Goal: Transaction & Acquisition: Purchase product/service

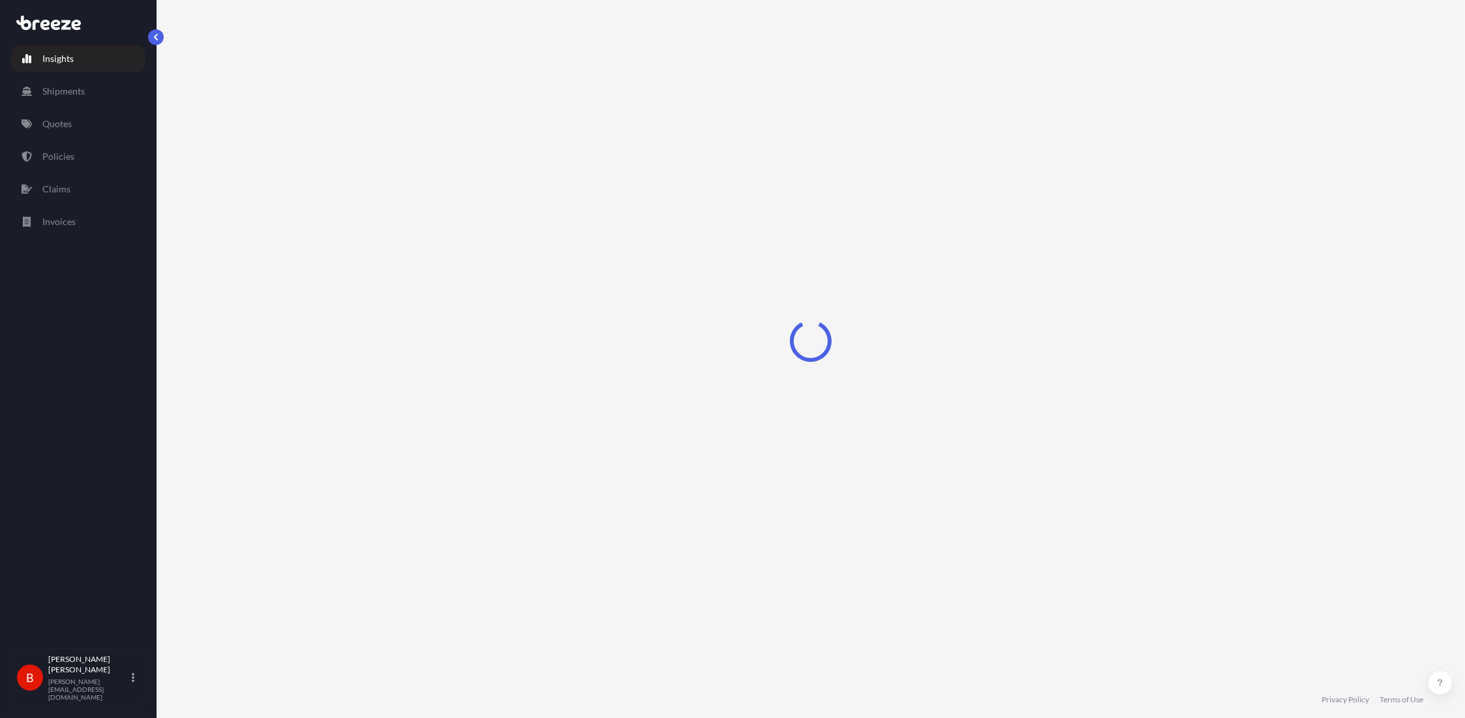
select select "2025"
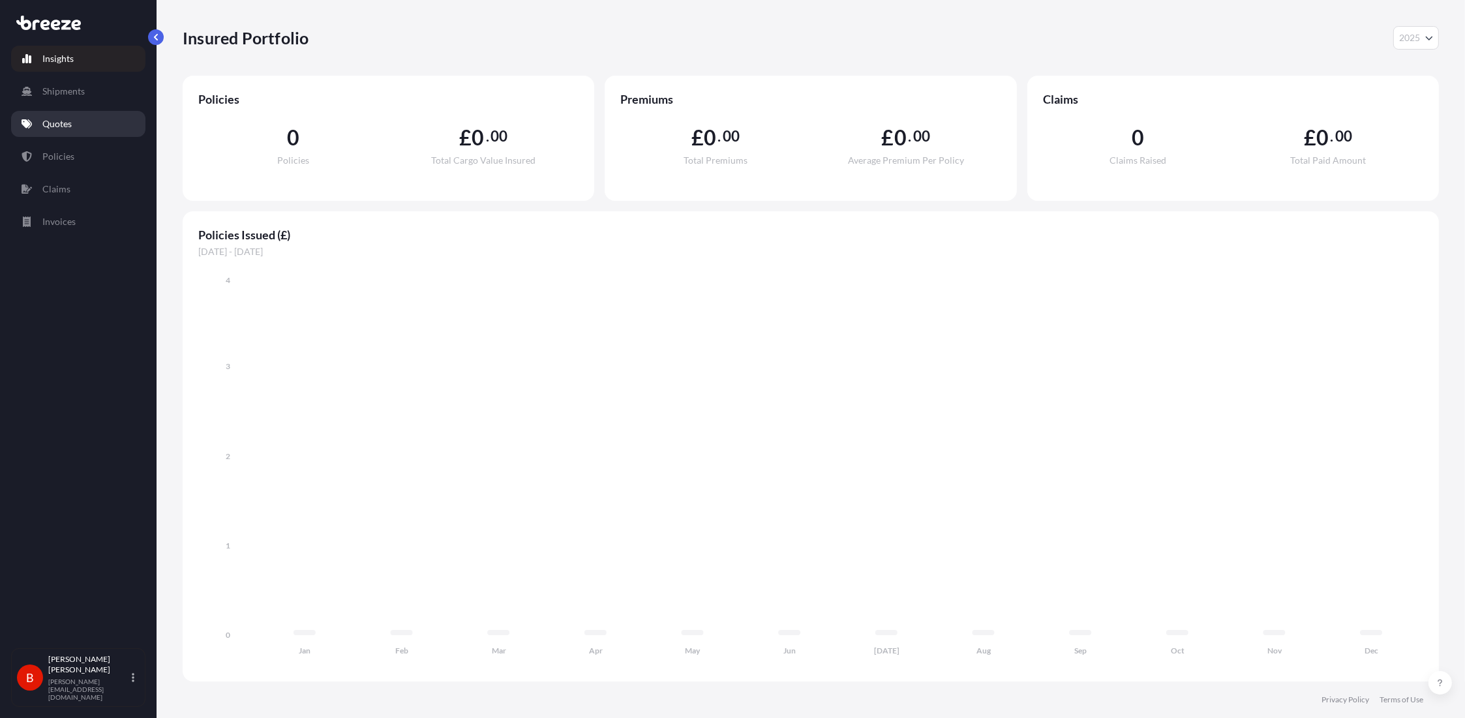
click at [82, 130] on link "Quotes" at bounding box center [78, 124] width 134 height 26
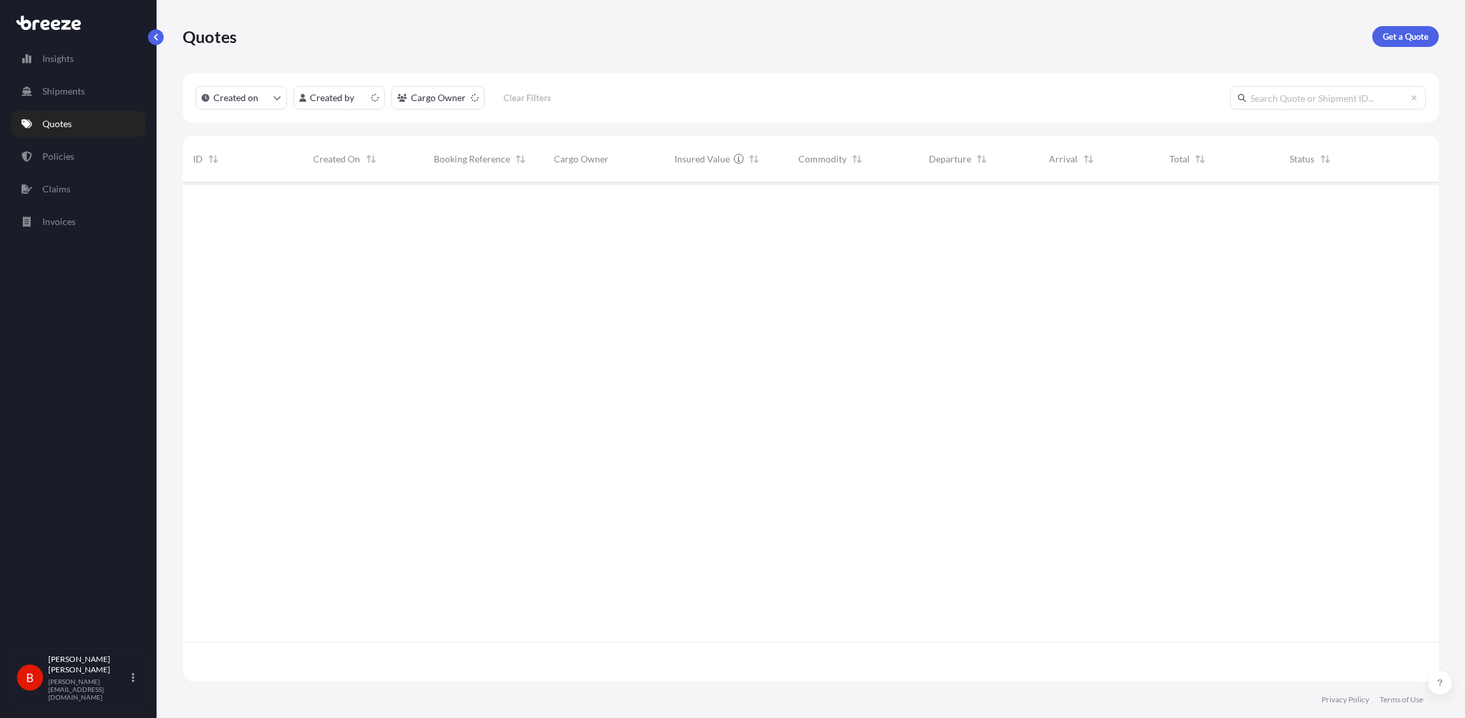
scroll to position [496, 1247]
click at [1410, 26] on link "Get a Quote" at bounding box center [1406, 36] width 67 height 21
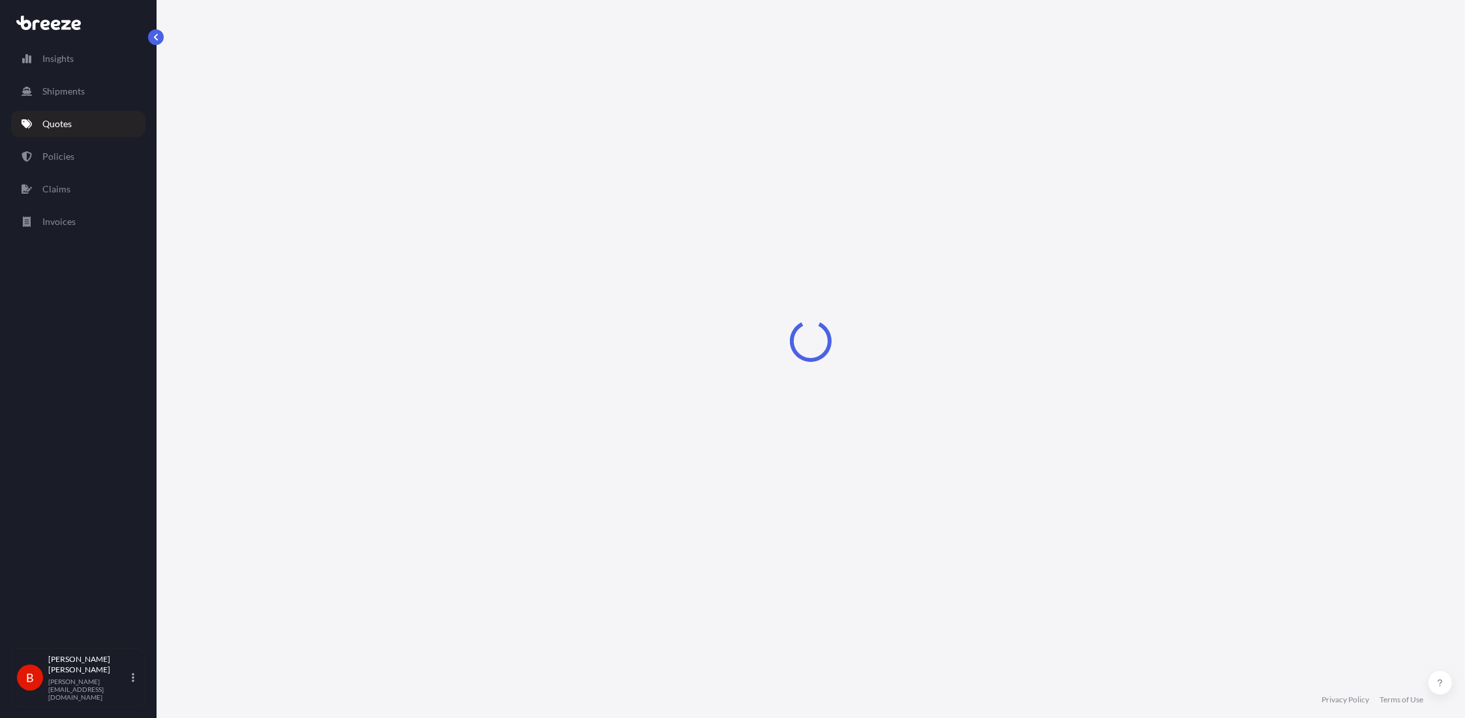
select select "Sea"
select select "1"
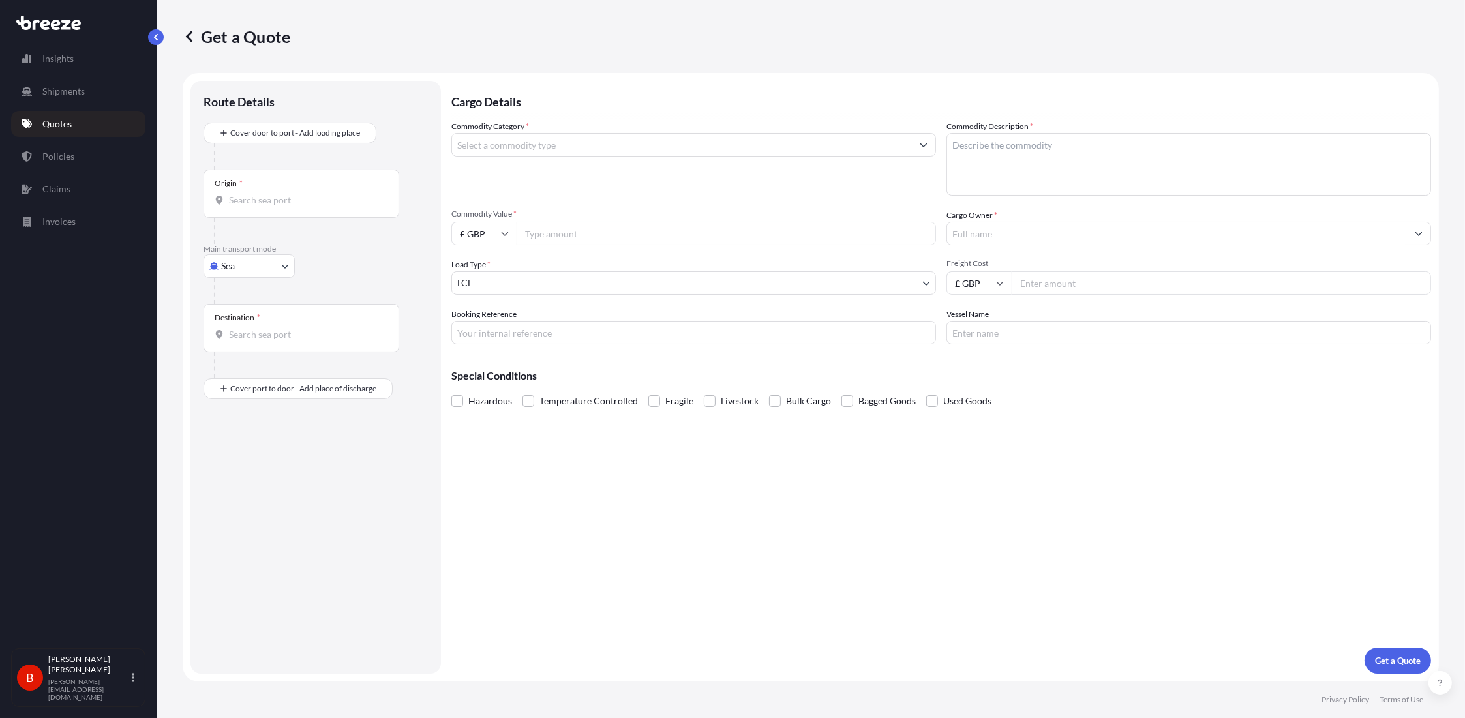
click at [327, 184] on div "Origin *" at bounding box center [302, 194] width 196 height 48
click at [327, 194] on input "Origin *" at bounding box center [306, 200] width 154 height 13
click at [431, 316] on div "Route Details Cover door to port - Add loading place Place of loading Road Road…" at bounding box center [315, 377] width 251 height 593
click at [228, 261] on body "0 options available. Insights Shipments Quotes Policies Claims Invoices B [PERS…" at bounding box center [732, 359] width 1465 height 718
click at [238, 345] on span "Road" at bounding box center [238, 346] width 21 height 13
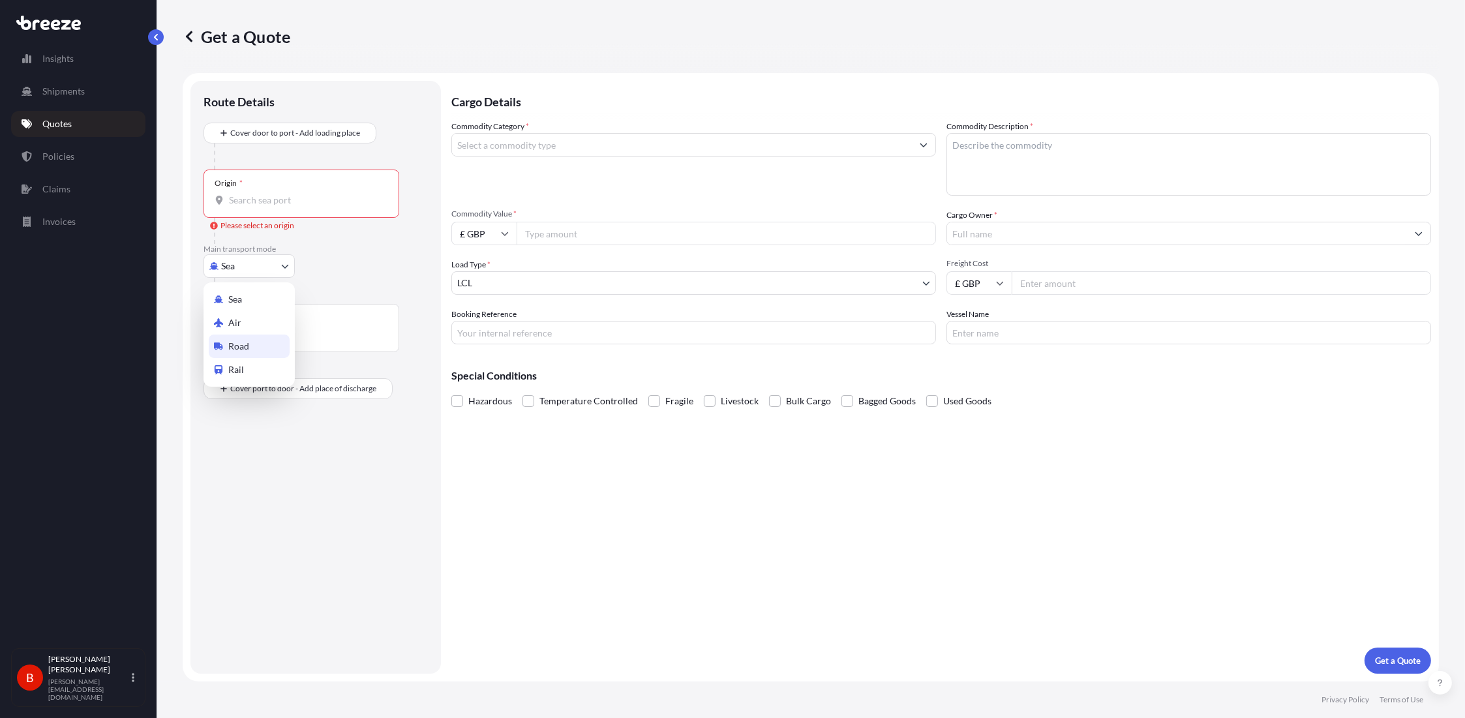
select select "Road"
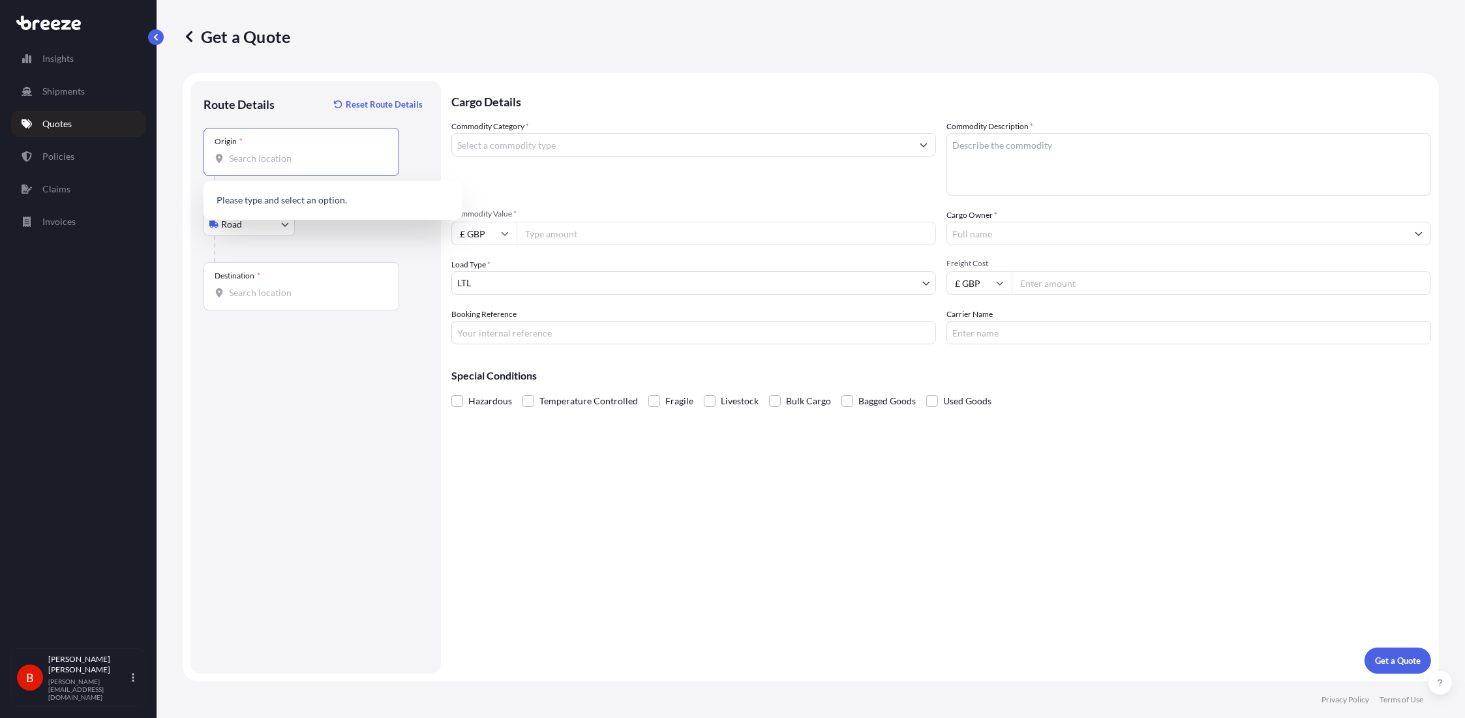
click at [255, 156] on input "Origin *" at bounding box center [306, 158] width 154 height 13
click at [251, 153] on input "Origin * Please select an origin" at bounding box center [306, 158] width 154 height 13
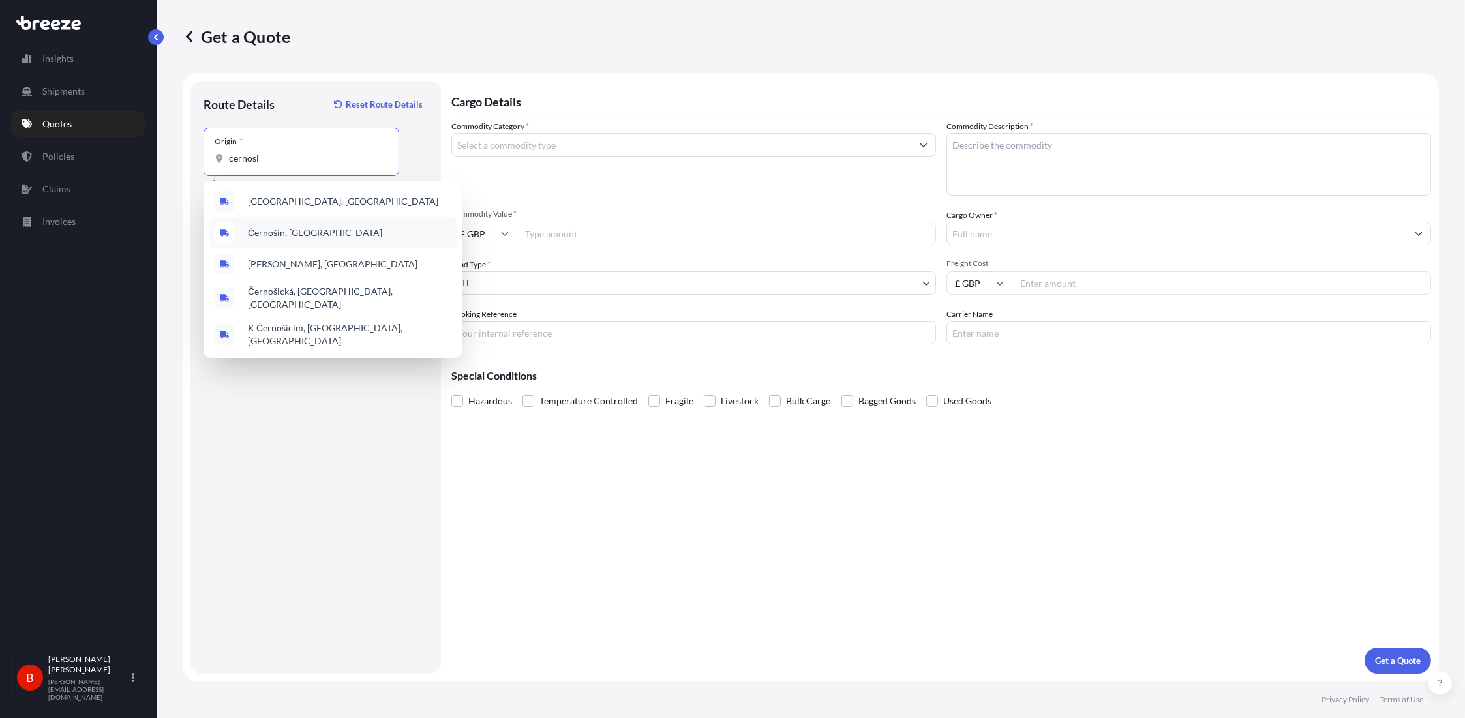
click at [296, 222] on div "Černošín, [GEOGRAPHIC_DATA]" at bounding box center [333, 232] width 249 height 31
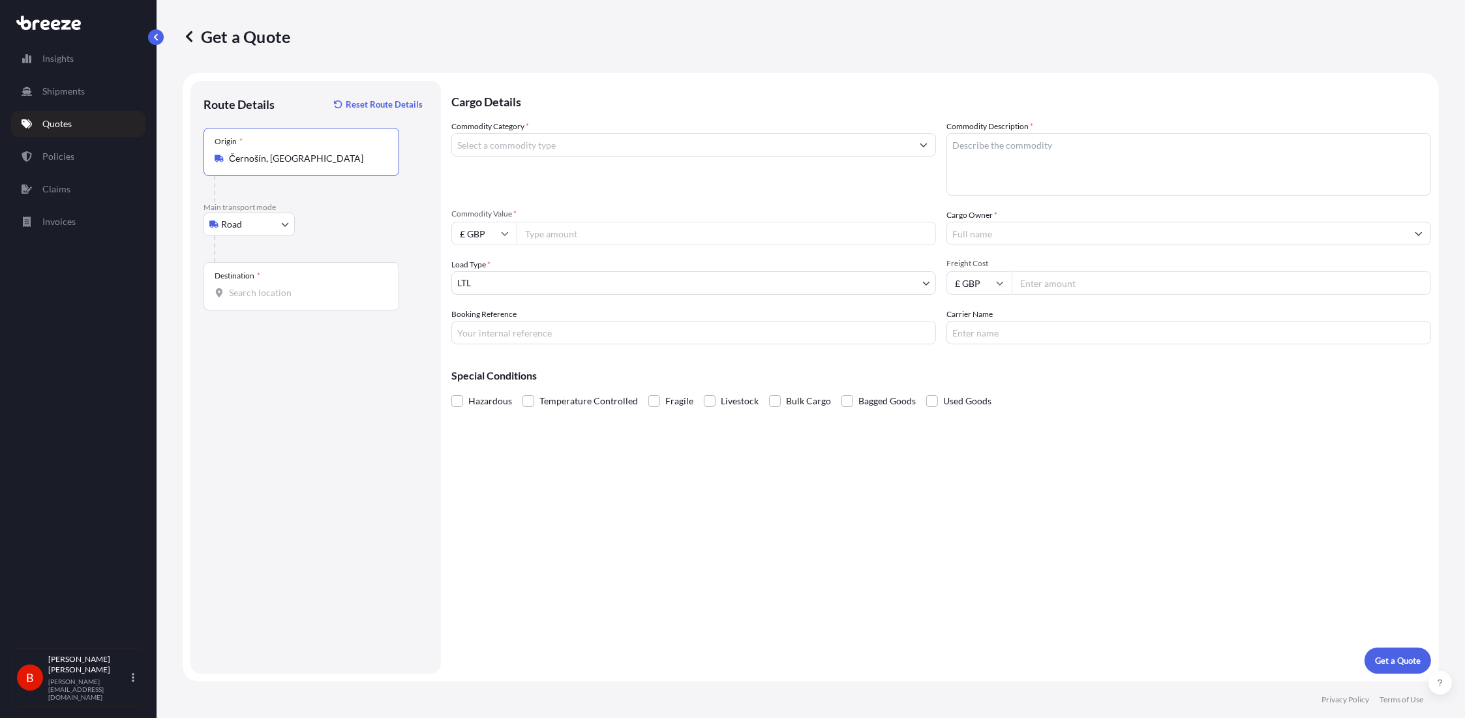
type input "Černošín, [GEOGRAPHIC_DATA]"
click at [322, 289] on input "Destination *" at bounding box center [306, 292] width 154 height 13
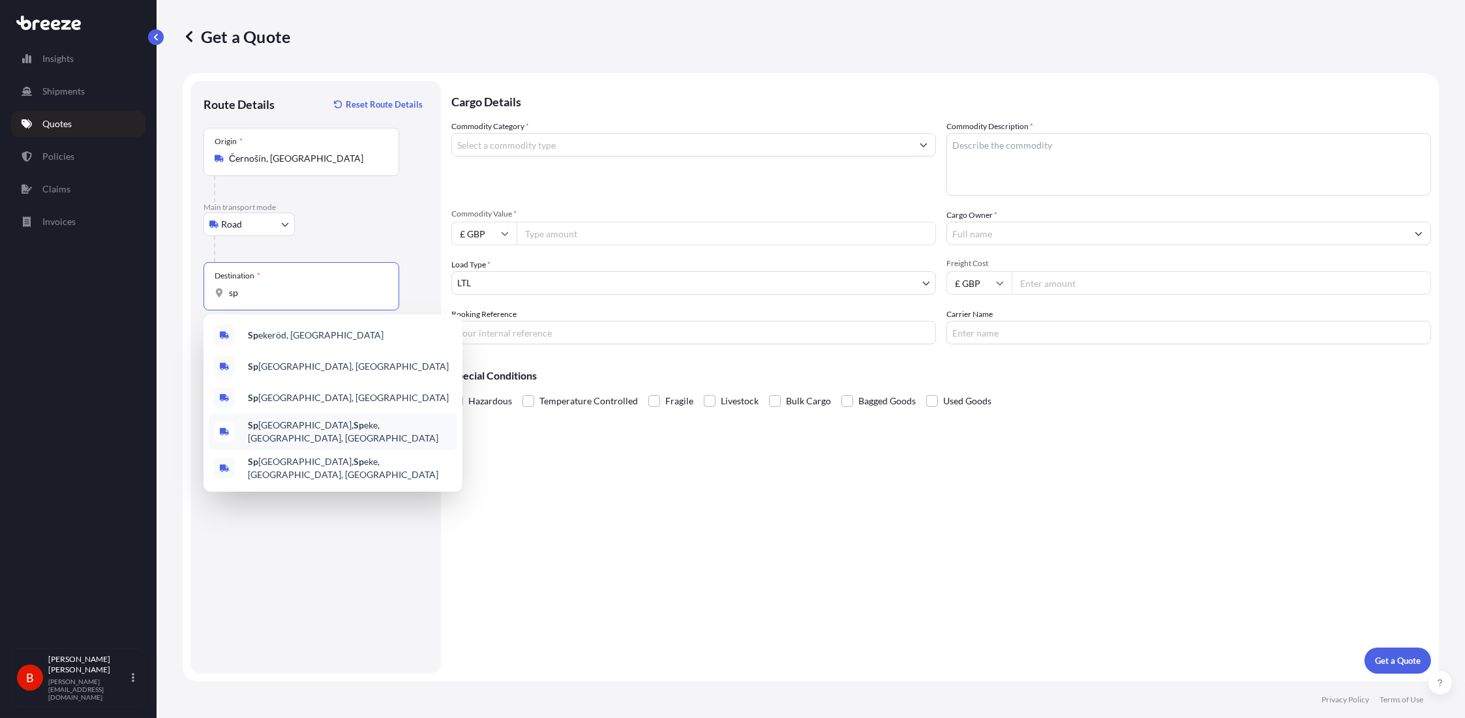
type input "s"
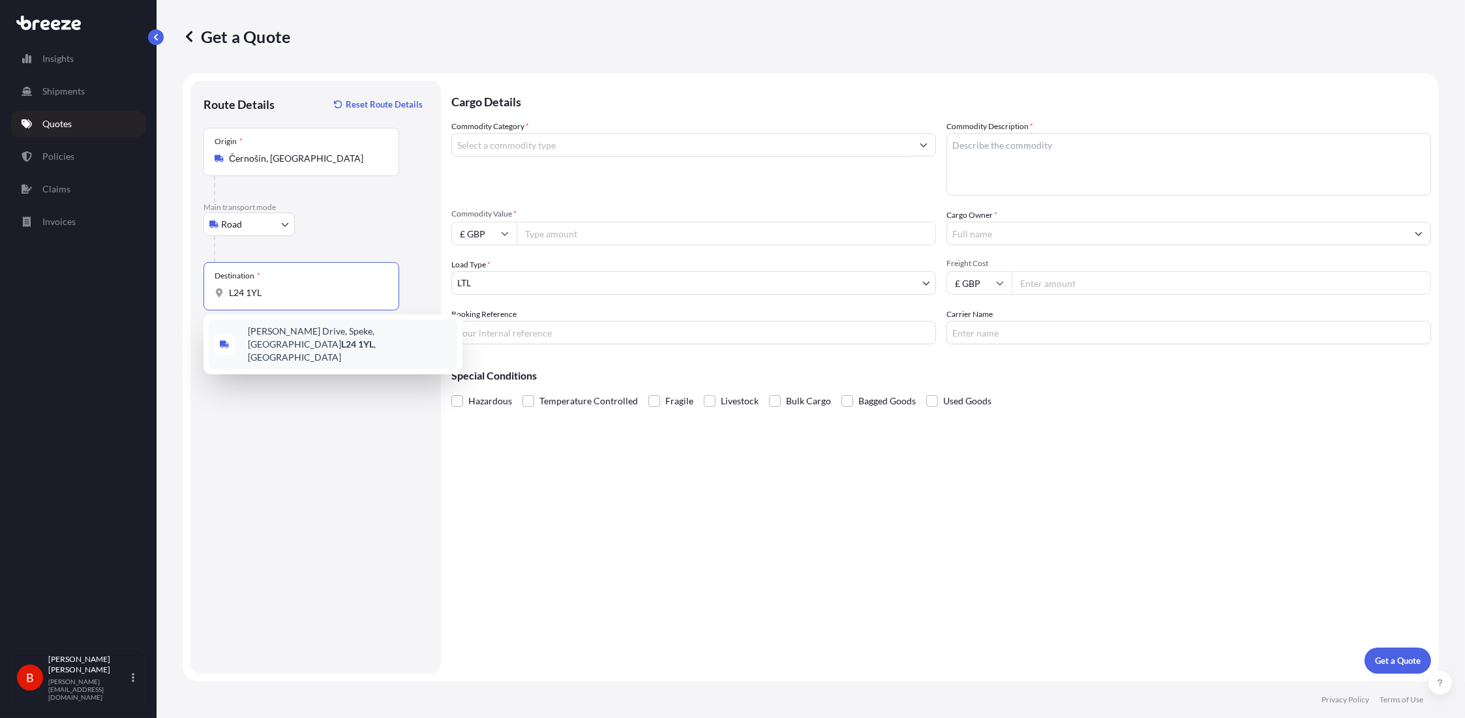
click at [361, 344] on div "[PERSON_NAME][STREET_ADDRESS]" at bounding box center [333, 345] width 249 height 50
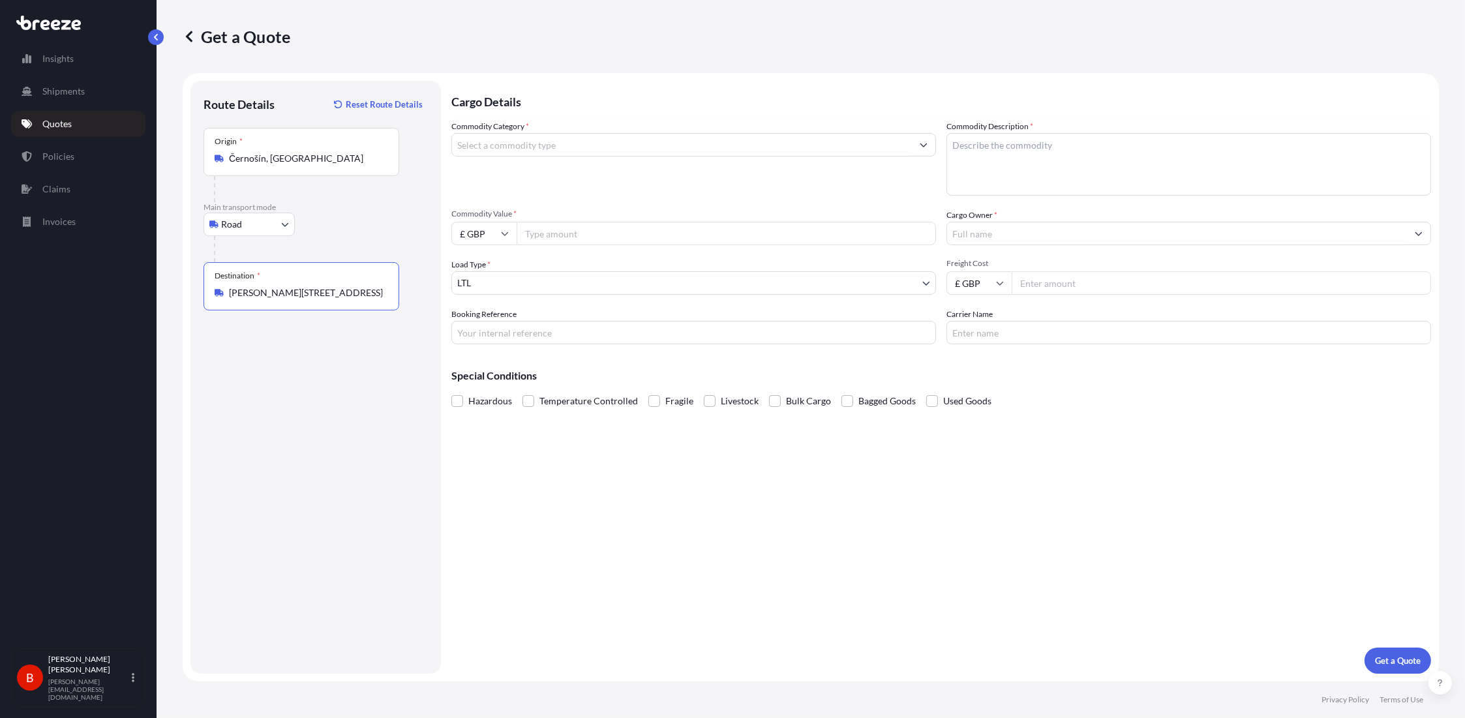
type input "[PERSON_NAME][STREET_ADDRESS]"
click at [686, 545] on div "Cargo Details Commodity Category * Commodity Description * Commodity Value * £ …" at bounding box center [941, 377] width 980 height 593
click at [581, 239] on input "Commodity Value *" at bounding box center [726, 233] width 419 height 23
click at [669, 225] on input "Commodity Value *" at bounding box center [726, 233] width 419 height 23
paste input "11825"
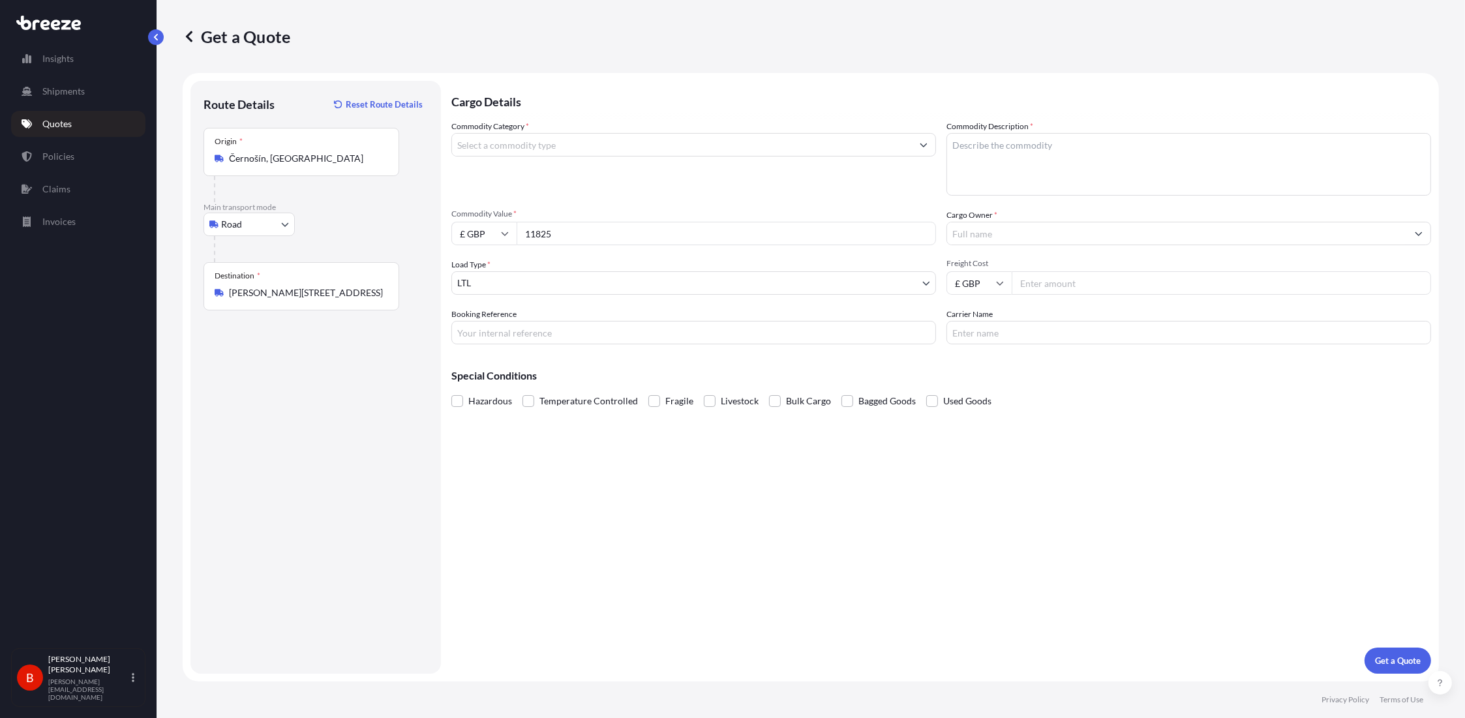
type input "11825"
click at [616, 329] on input "Booking Reference" at bounding box center [693, 332] width 485 height 23
paste input "B-CZGB509-LJHM"
type input "B-CZGB509-LJHM"
click at [999, 139] on textarea "Commodity Description *" at bounding box center [1189, 164] width 485 height 63
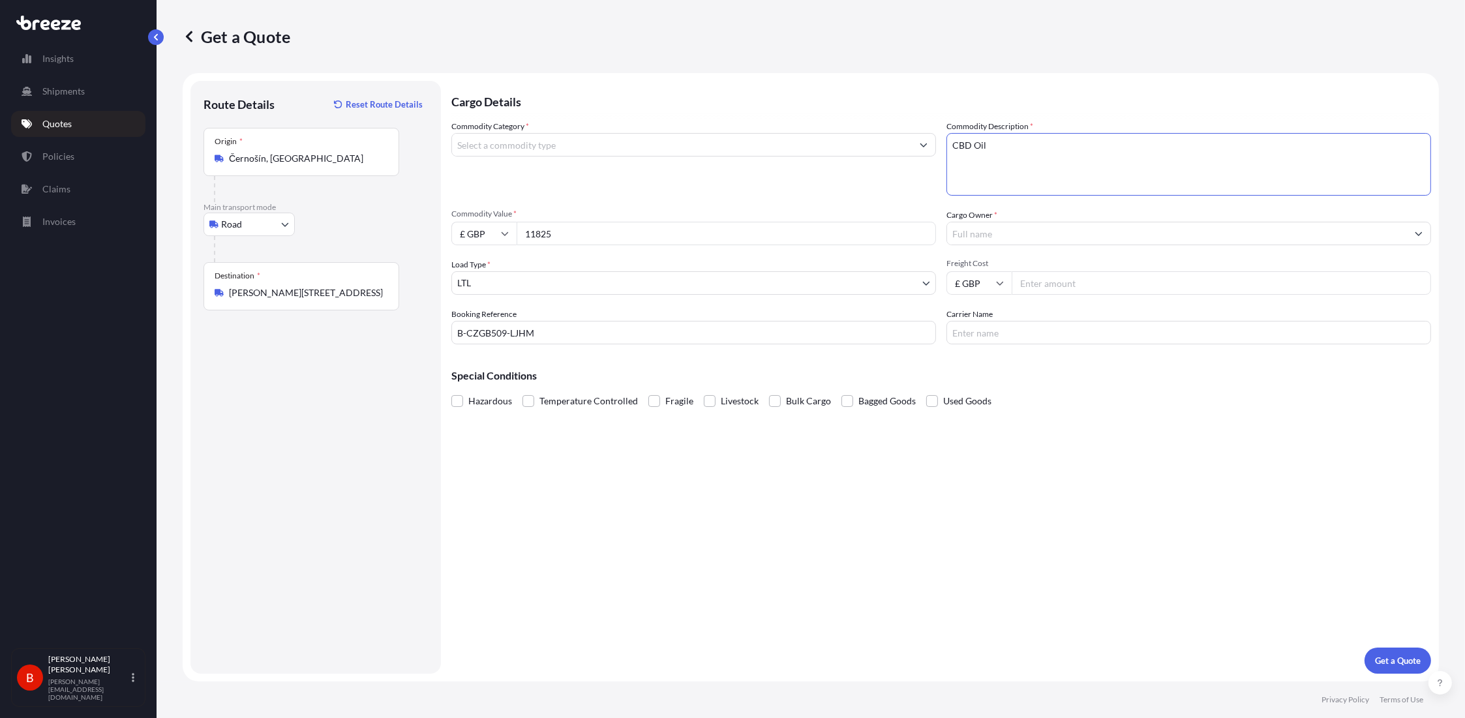
type textarea "CBD Oil"
click at [1046, 220] on div "Cargo Owner *" at bounding box center [1189, 227] width 485 height 37
click at [1046, 232] on input "Cargo Owner *" at bounding box center [1177, 233] width 460 height 23
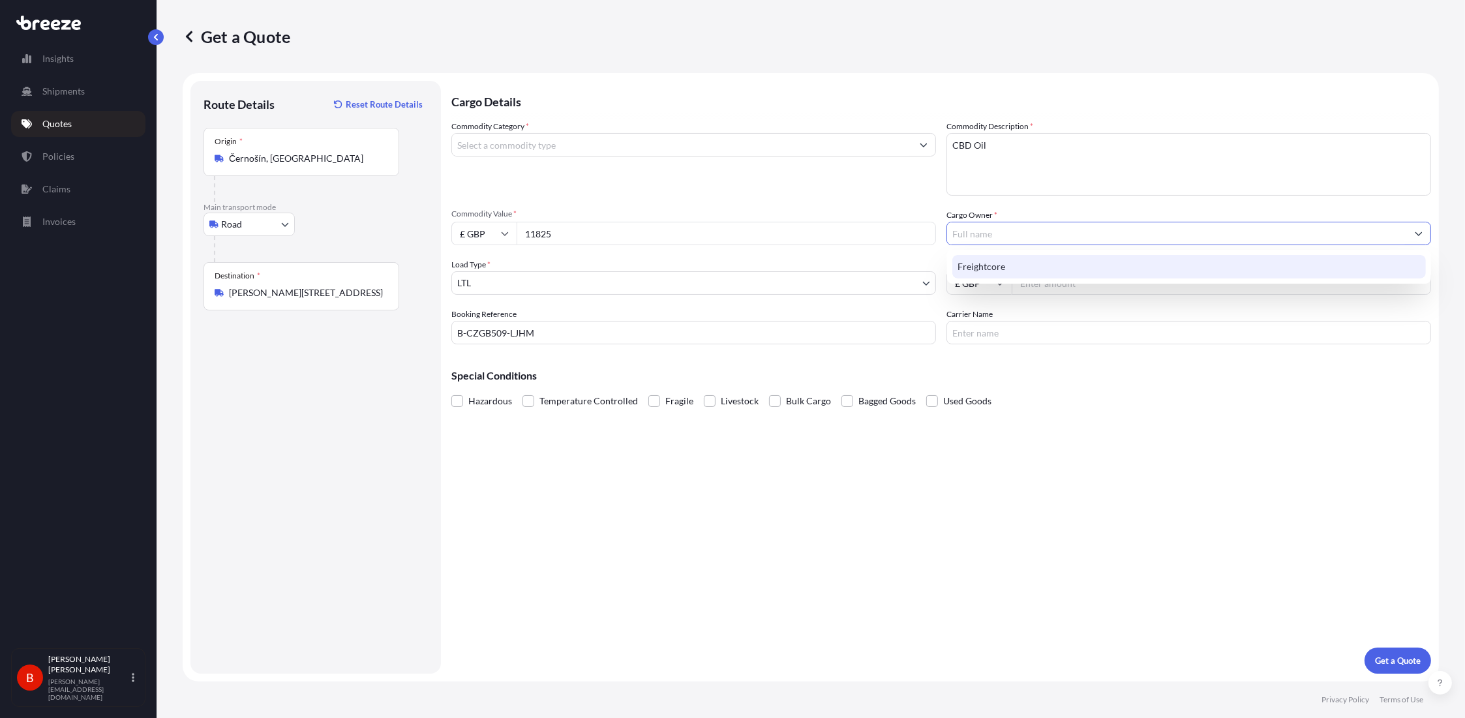
click at [1029, 263] on div "Freightcore" at bounding box center [1189, 266] width 474 height 23
type input "Freightcore"
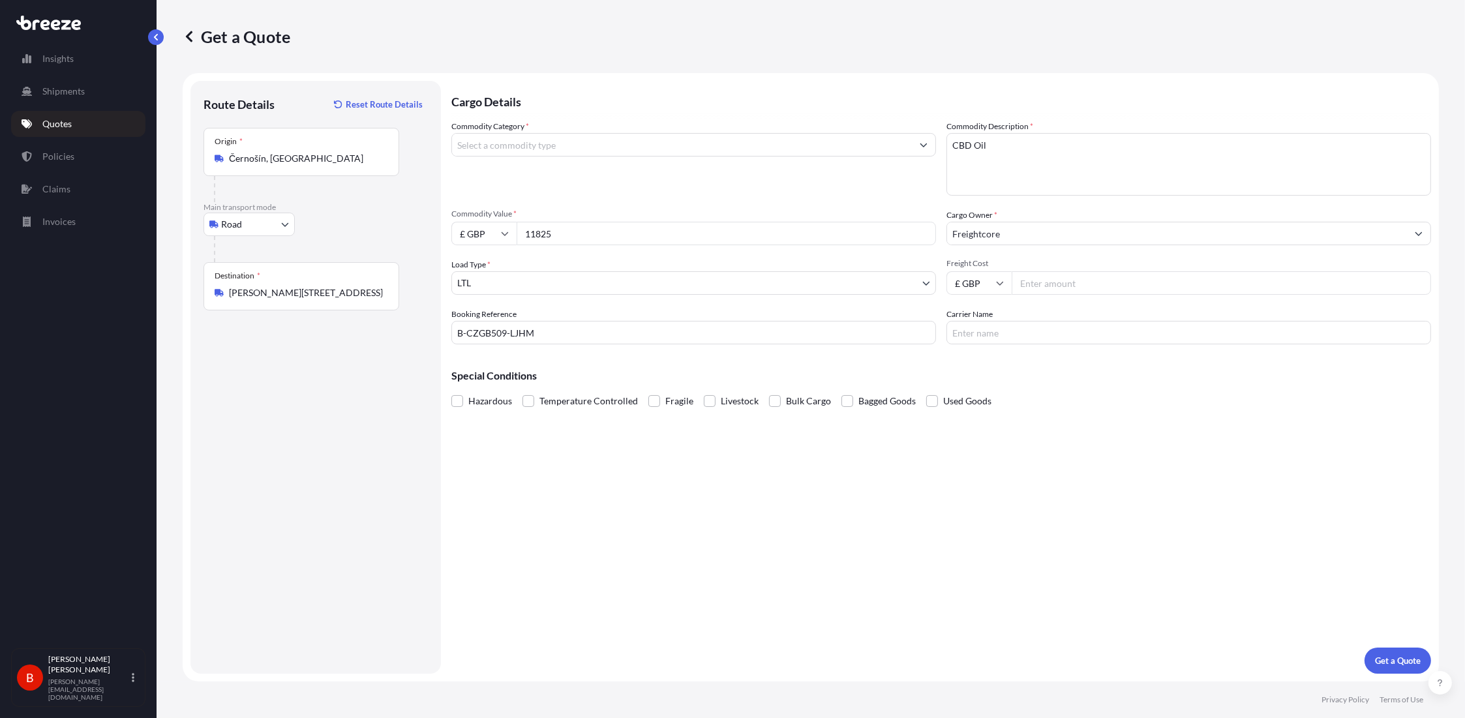
click at [1112, 414] on div "Cargo Details Commodity Category * Commodity Description * CBD Oil Commodity Va…" at bounding box center [941, 377] width 980 height 593
click at [1054, 284] on input "Freight Cost" at bounding box center [1221, 282] width 419 height 23
type input "535"
click at [1046, 404] on div "Hazardous Temperature Controlled Fragile Livestock Bulk Cargo Bagged Goods Used…" at bounding box center [941, 401] width 980 height 20
click at [1399, 655] on p "Get a Quote" at bounding box center [1398, 660] width 46 height 13
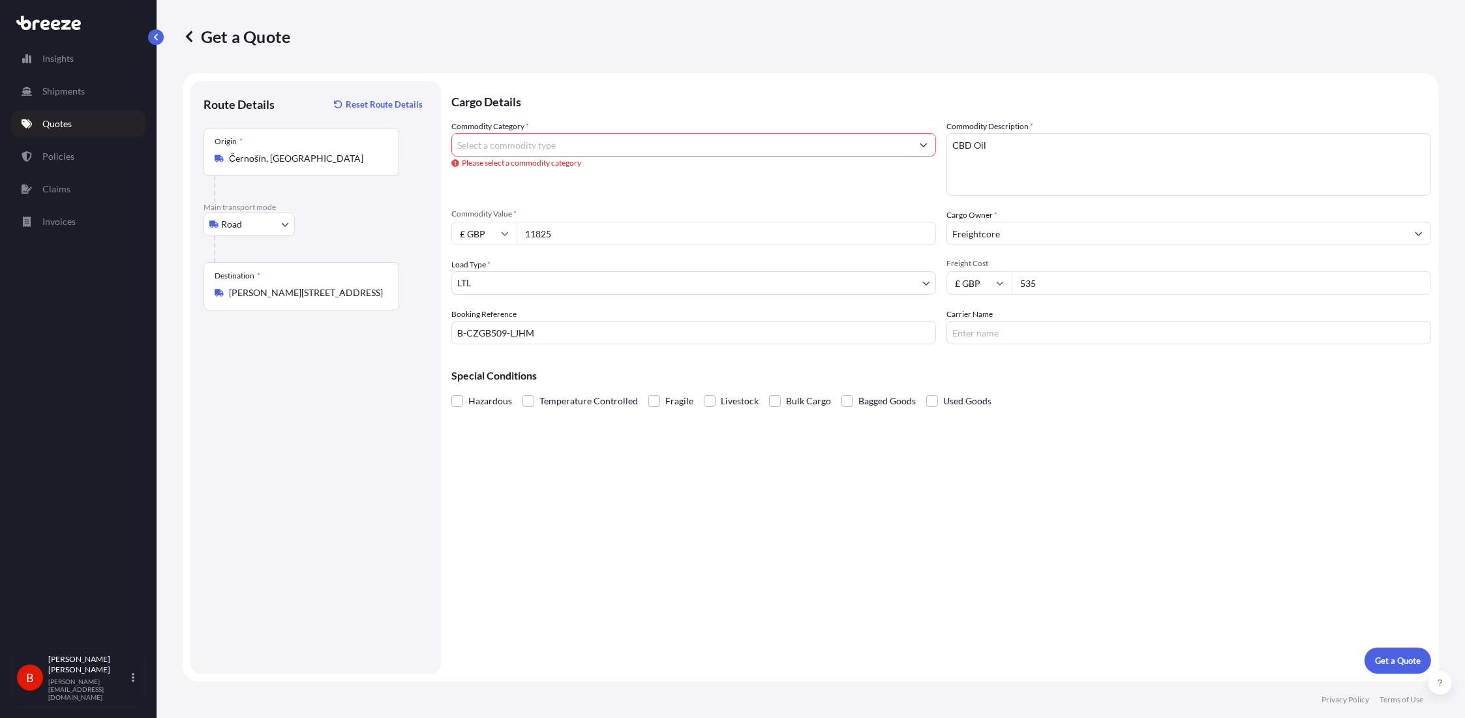
click at [615, 135] on input "Commodity Category *" at bounding box center [682, 144] width 460 height 23
type input "c"
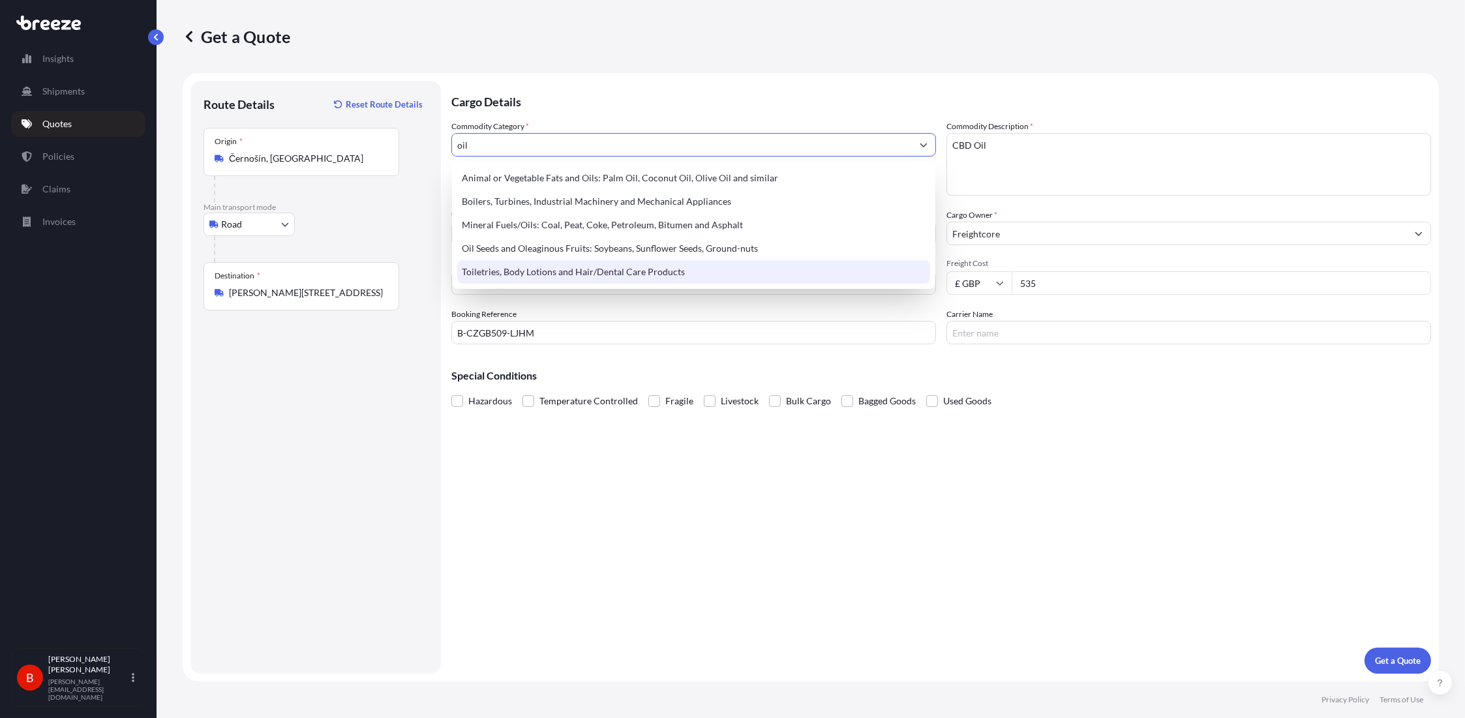
click at [632, 271] on div "Toiletries, Body Lotions and Hair/Dental Care Products" at bounding box center [694, 271] width 474 height 23
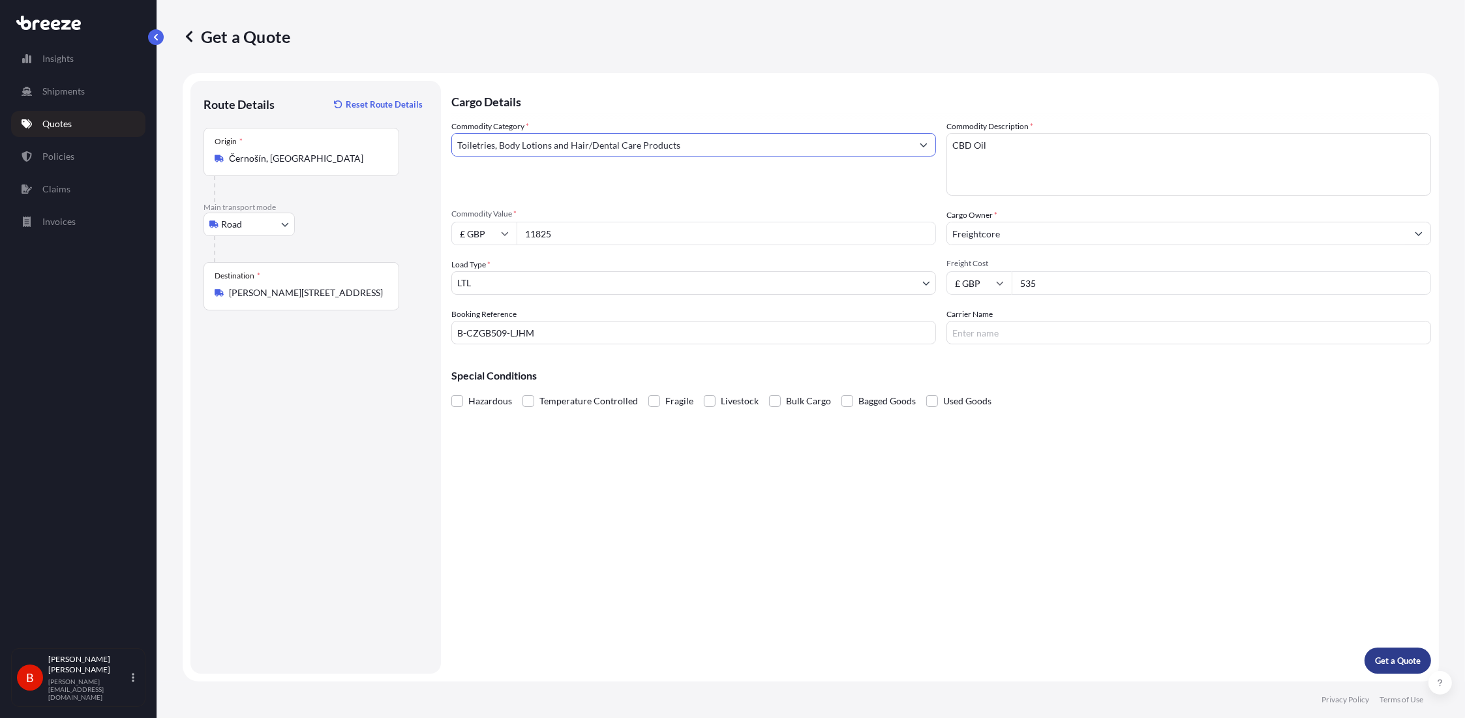
type input "Toiletries, Body Lotions and Hair/Dental Care Products"
click at [1376, 653] on button "Get a Quote" at bounding box center [1398, 661] width 67 height 26
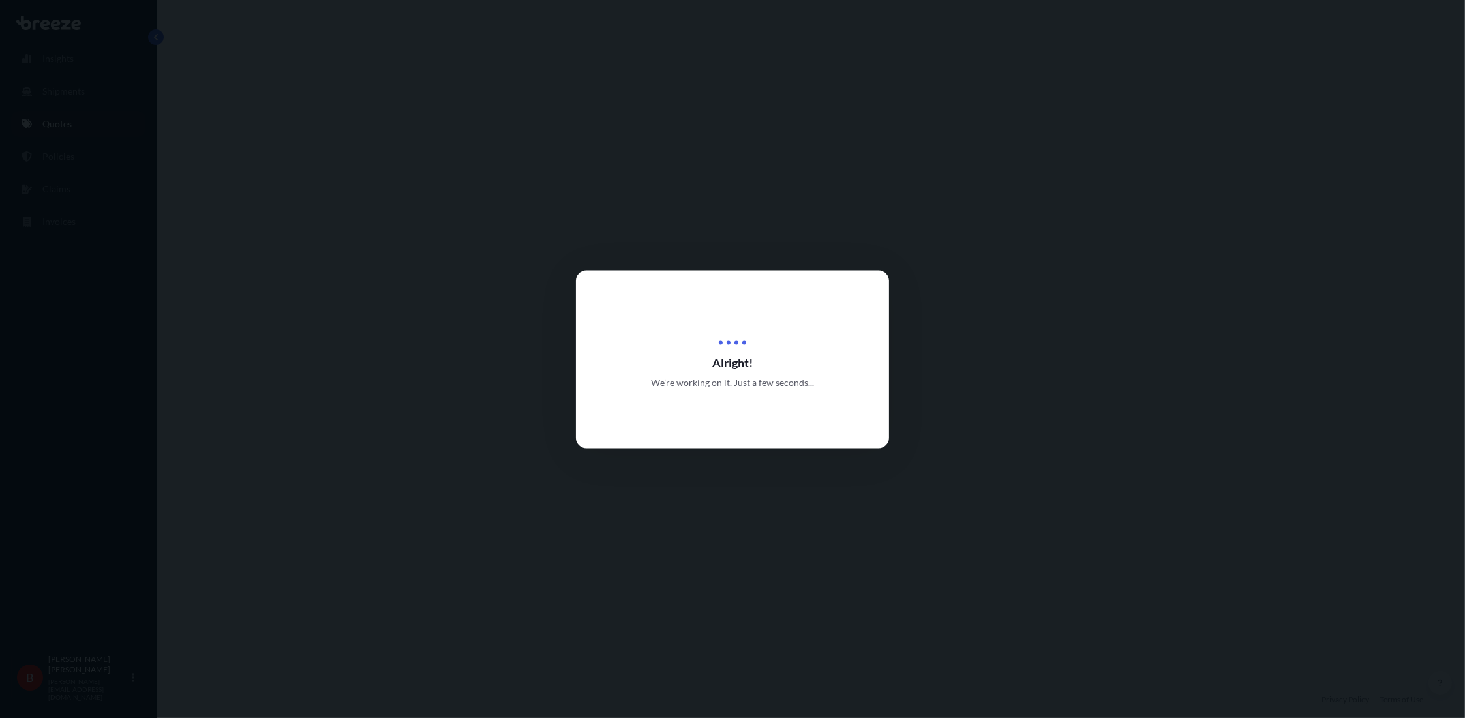
select select "Road"
select select "1"
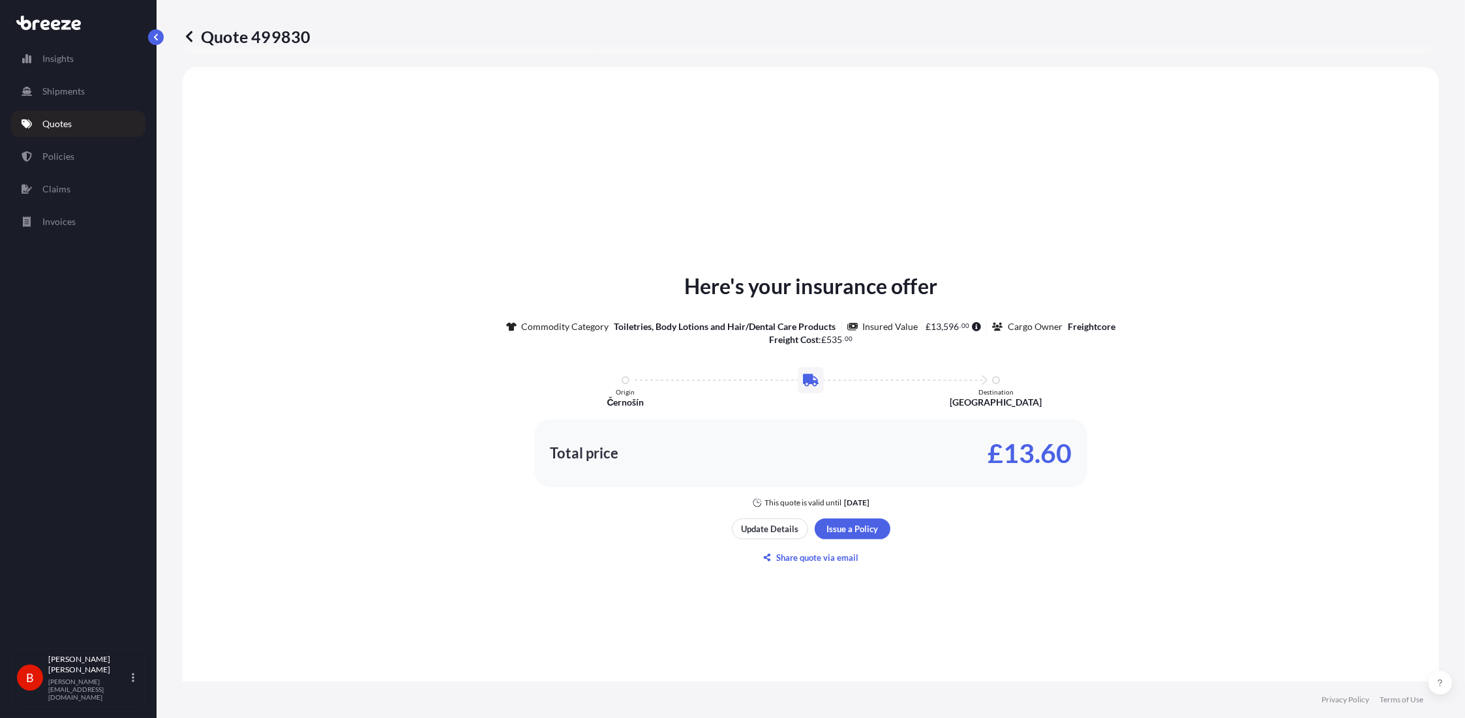
scroll to position [392, 0]
click at [902, 713] on footer "Privacy Policy Terms of Use" at bounding box center [811, 700] width 1309 height 37
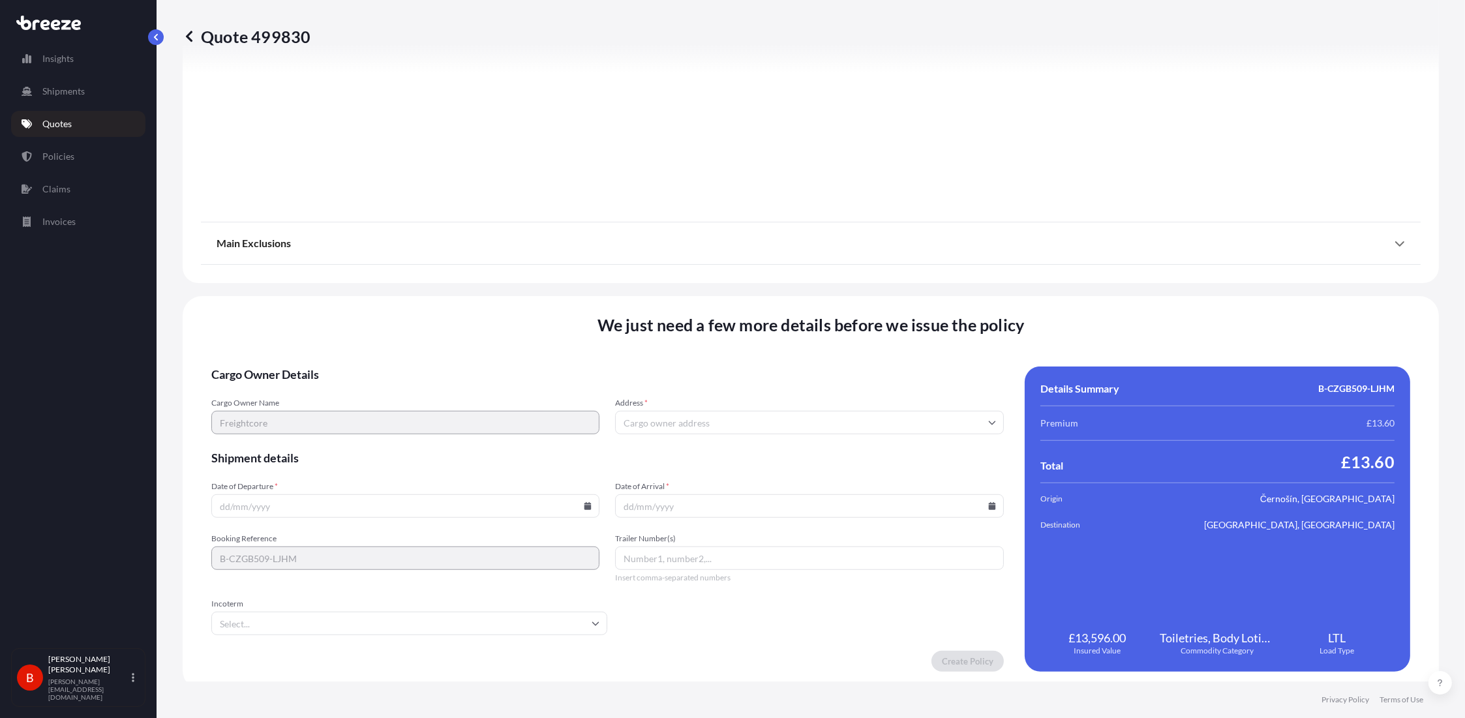
scroll to position [1351, 0]
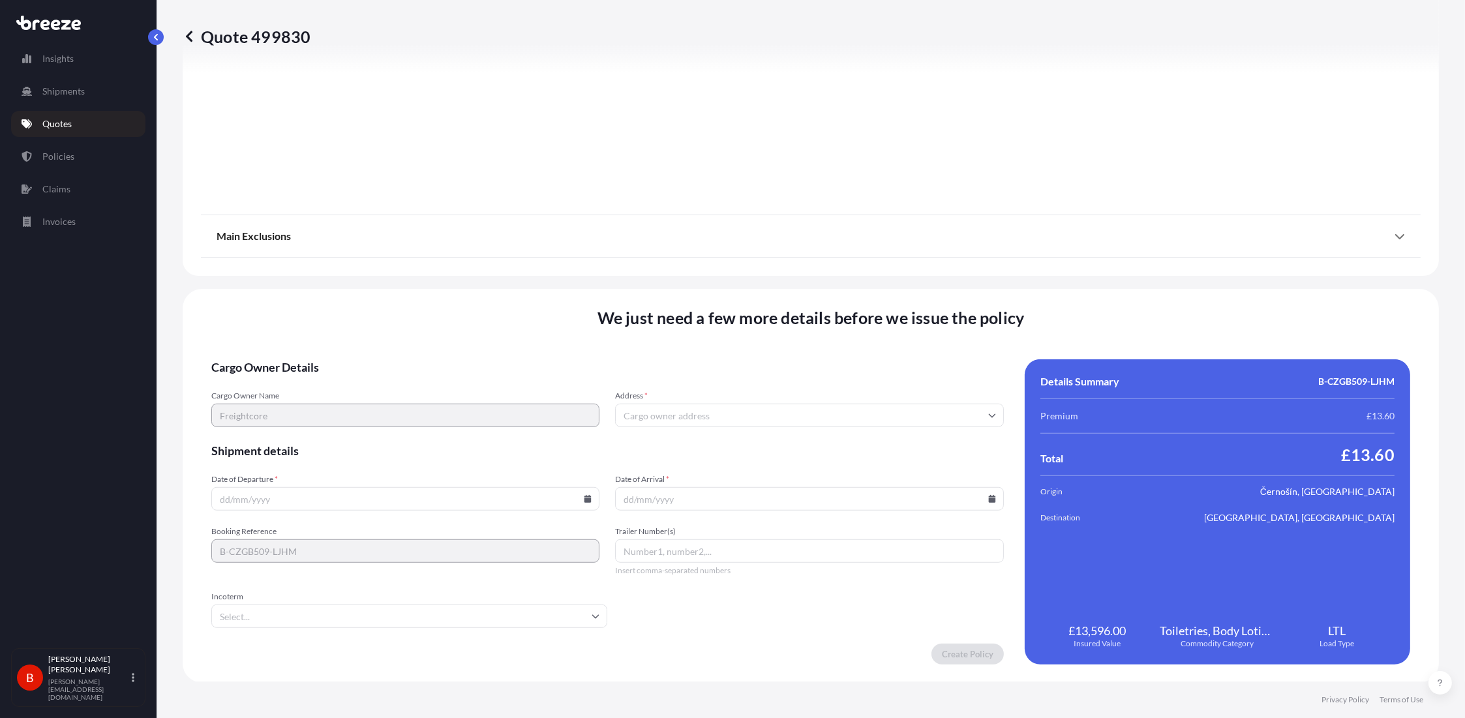
click at [797, 401] on div "Address *" at bounding box center [809, 409] width 388 height 37
click at [797, 419] on input "Address *" at bounding box center [809, 415] width 388 height 23
type input "a"
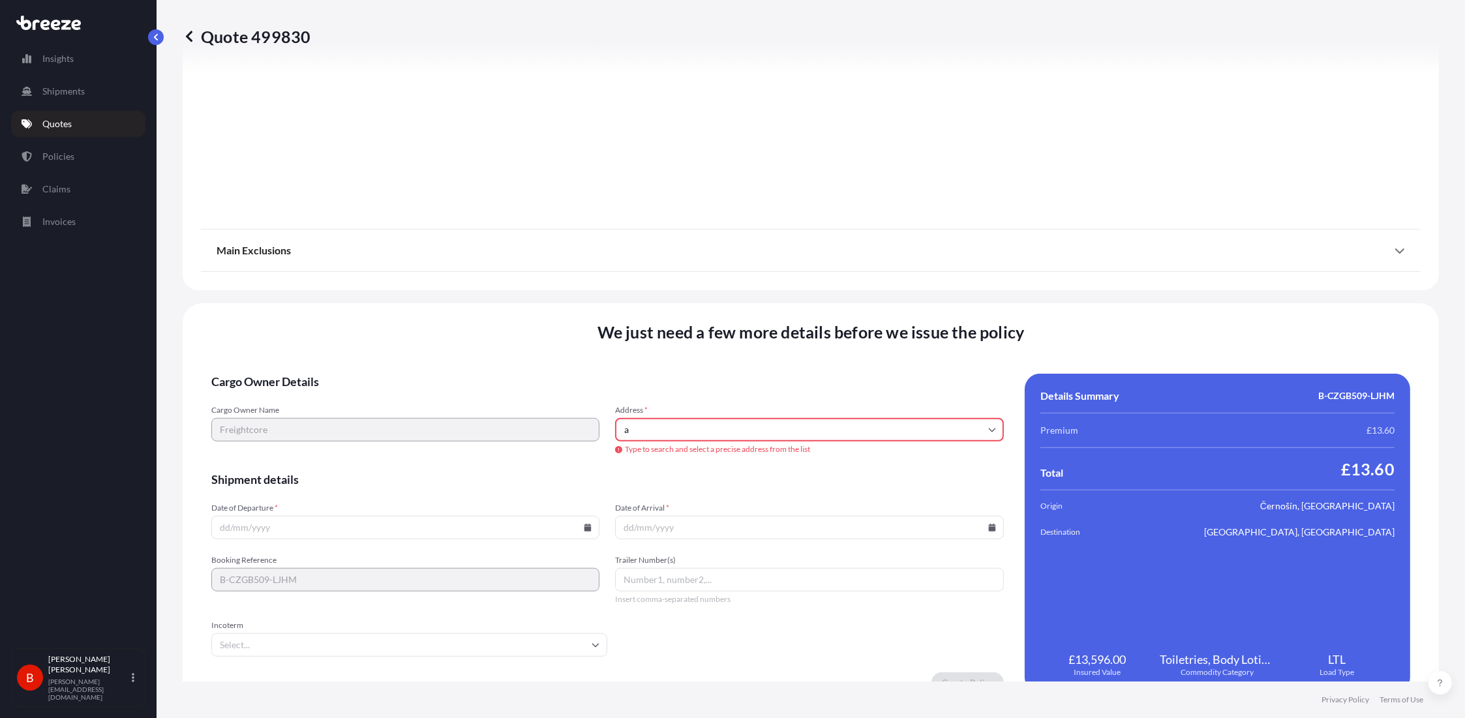
click at [466, 403] on form "Cargo Owner Details Cargo Owner Name Freightcore Address * a Type to search and…" at bounding box center [607, 534] width 793 height 320
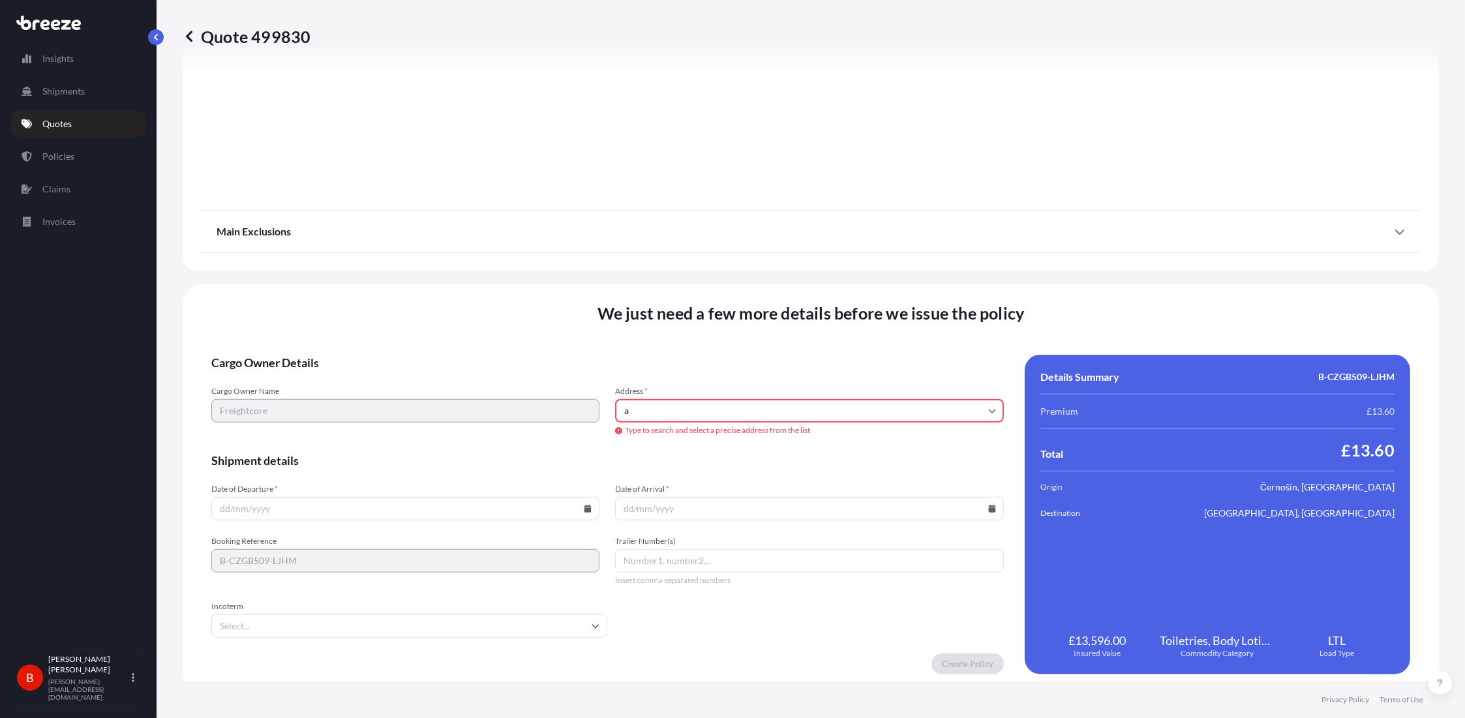
scroll to position [1380, 0]
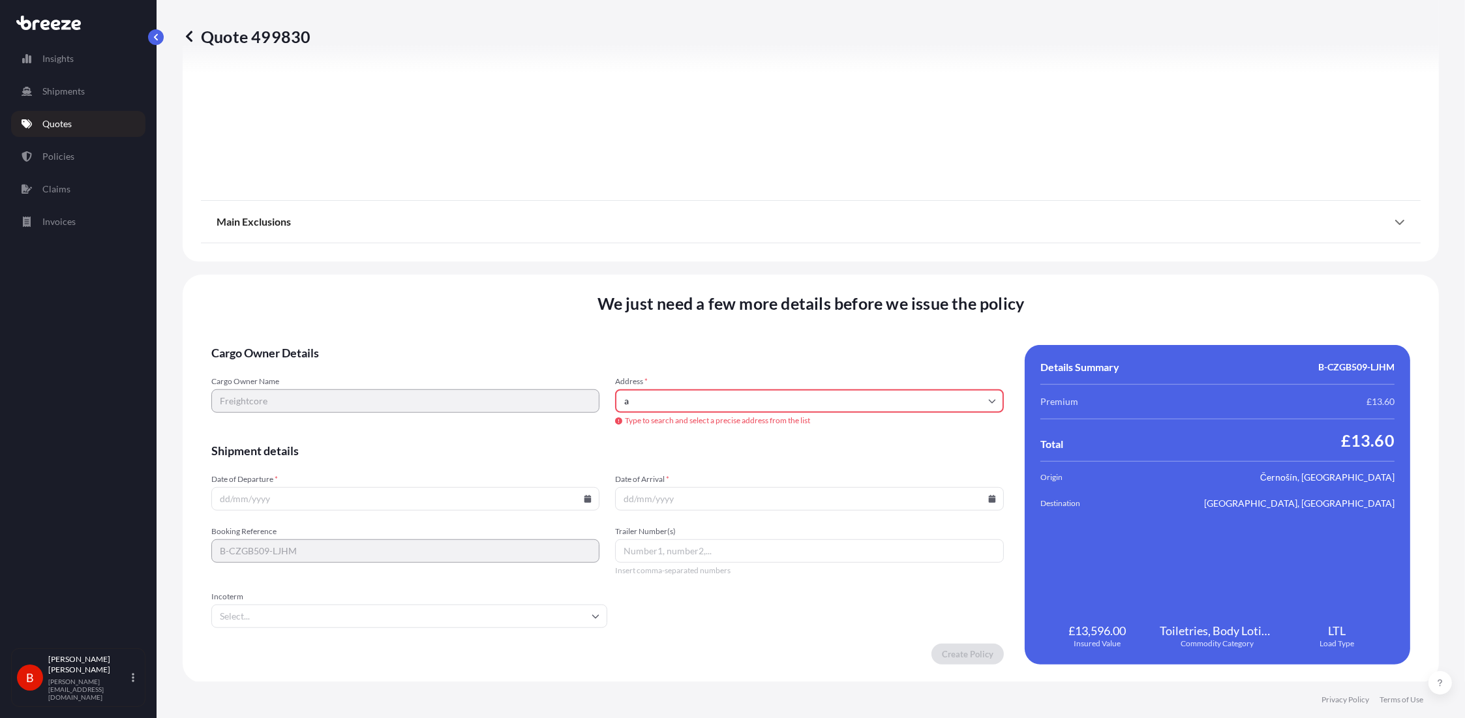
click at [316, 489] on input "Date of Departure *" at bounding box center [405, 498] width 388 height 23
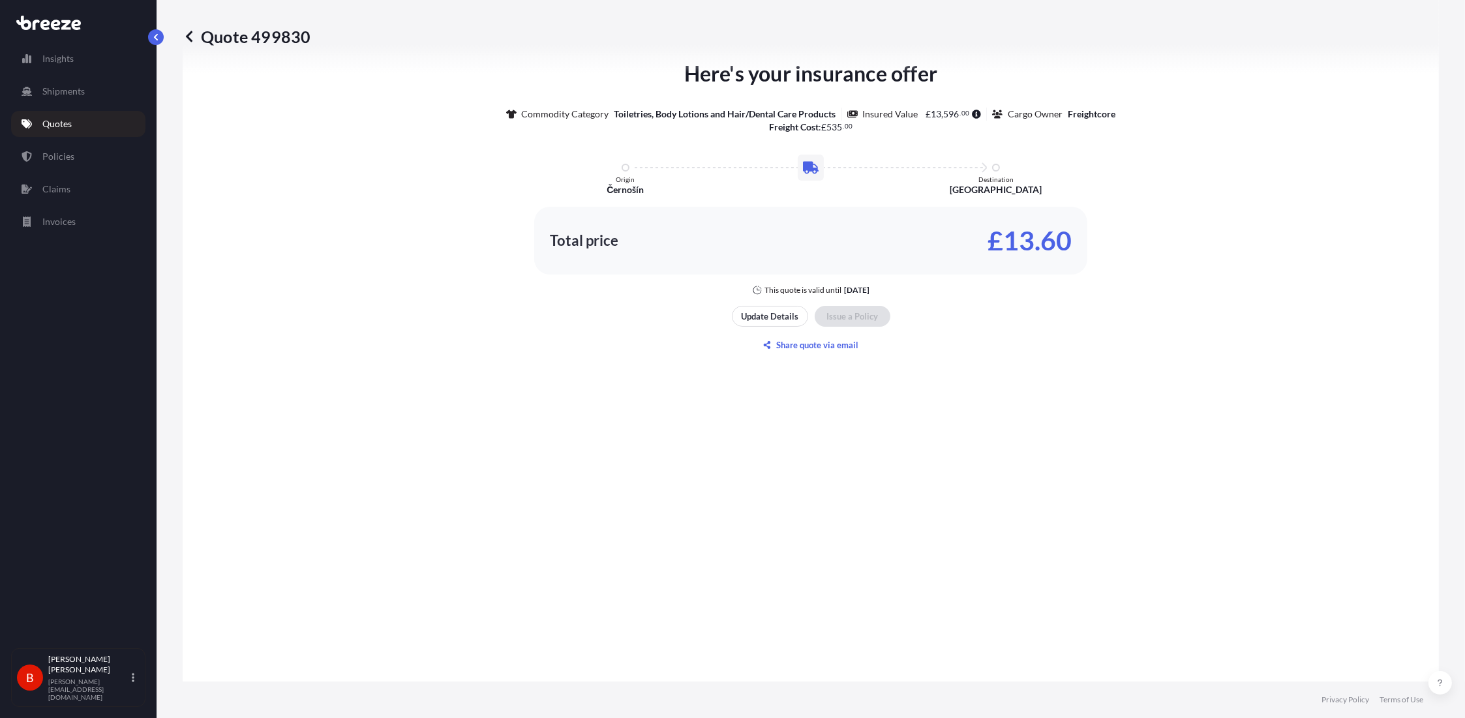
scroll to position [662, 0]
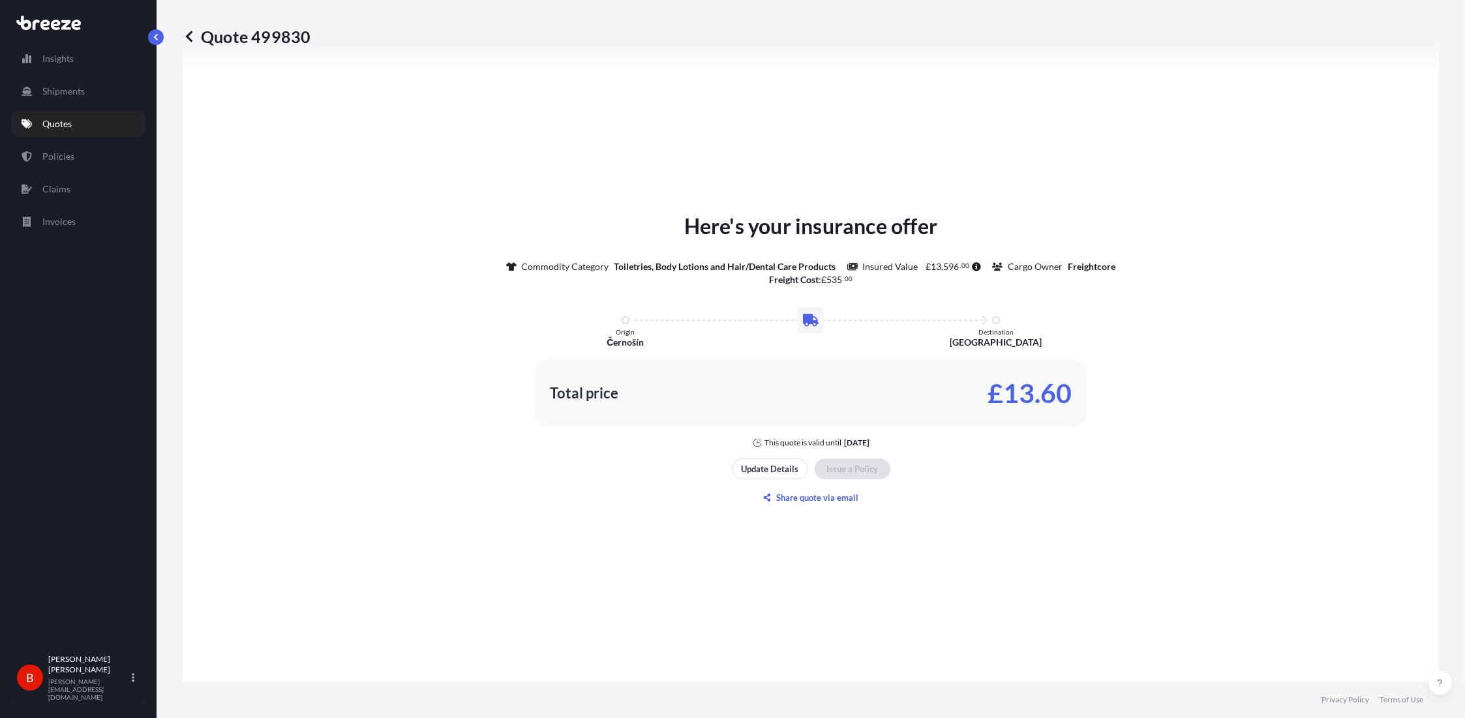
click at [770, 464] on p "Update Details" at bounding box center [769, 469] width 57 height 13
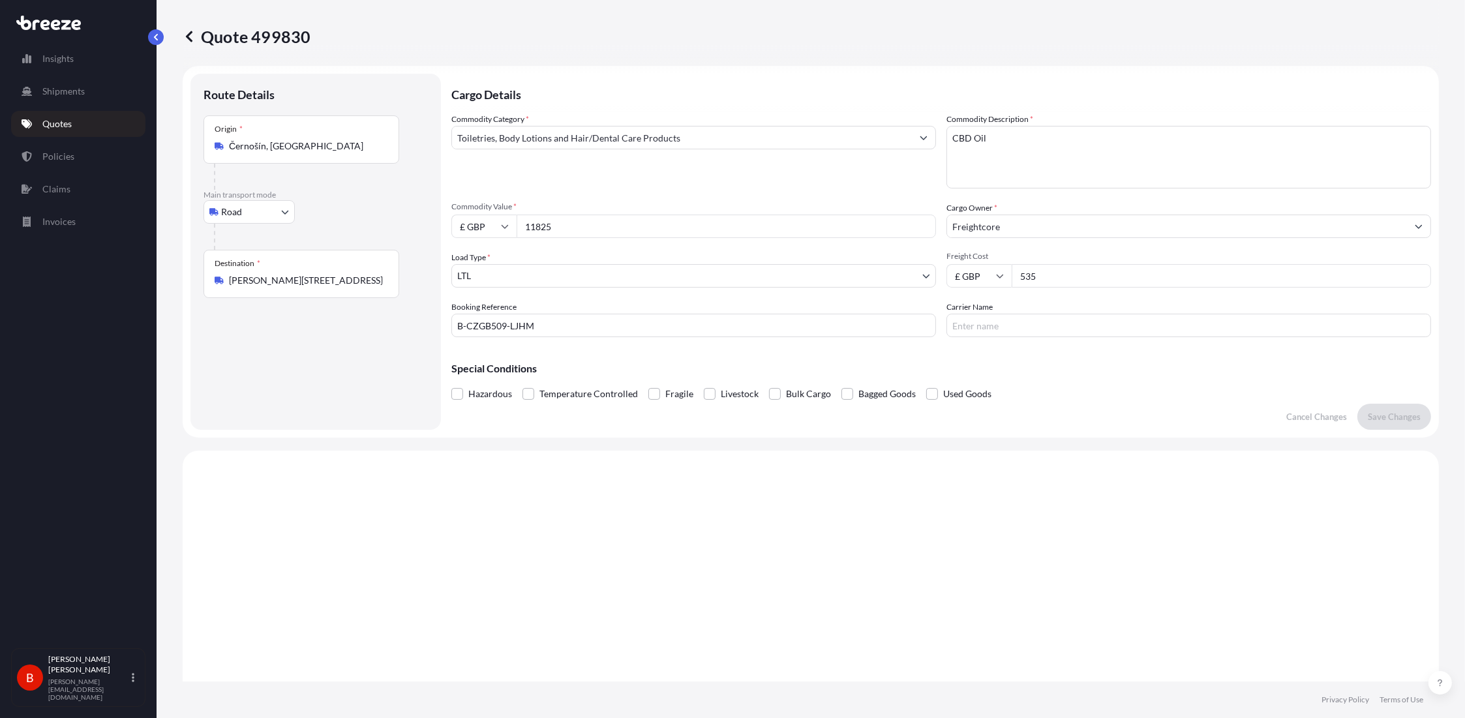
scroll to position [0, 0]
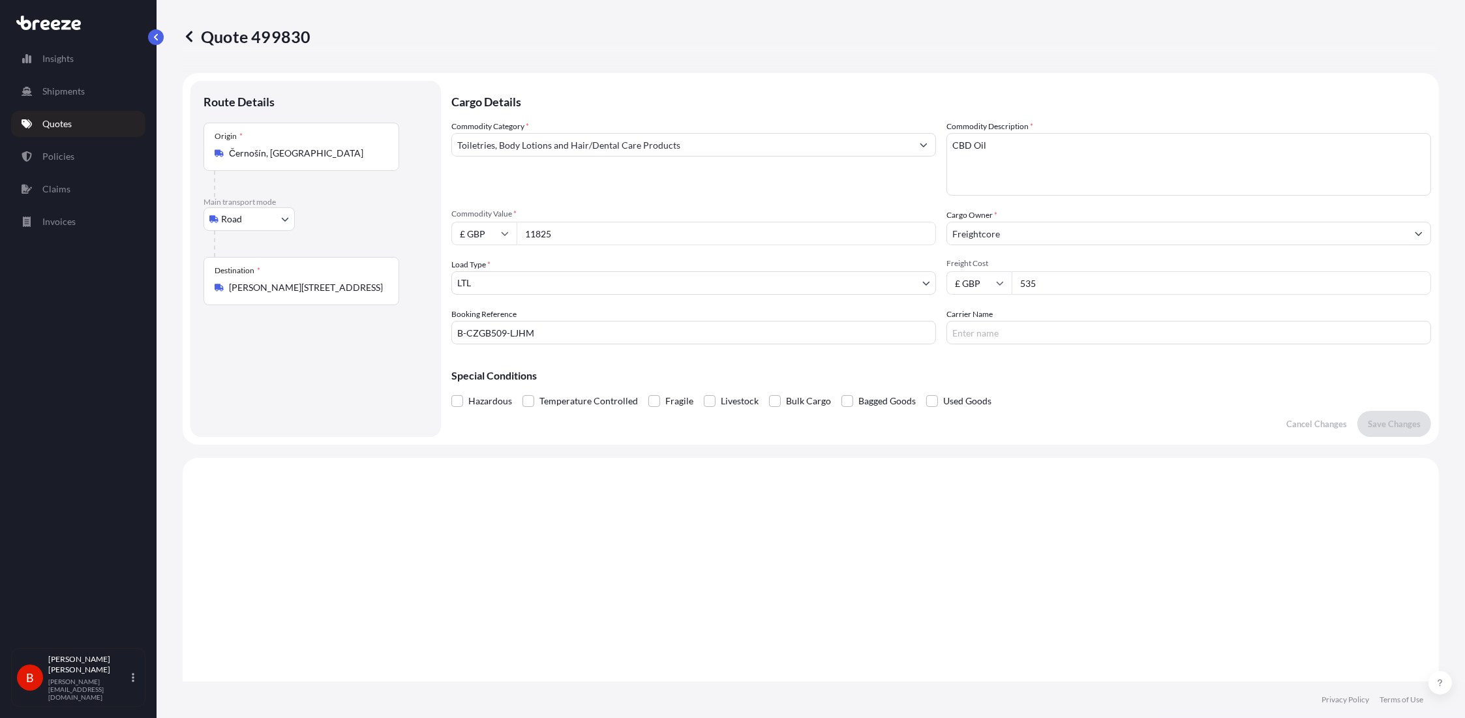
click at [1008, 162] on textarea "CBD Oil" at bounding box center [1189, 164] width 485 height 63
click at [1016, 225] on input "Freightcore" at bounding box center [1177, 233] width 460 height 23
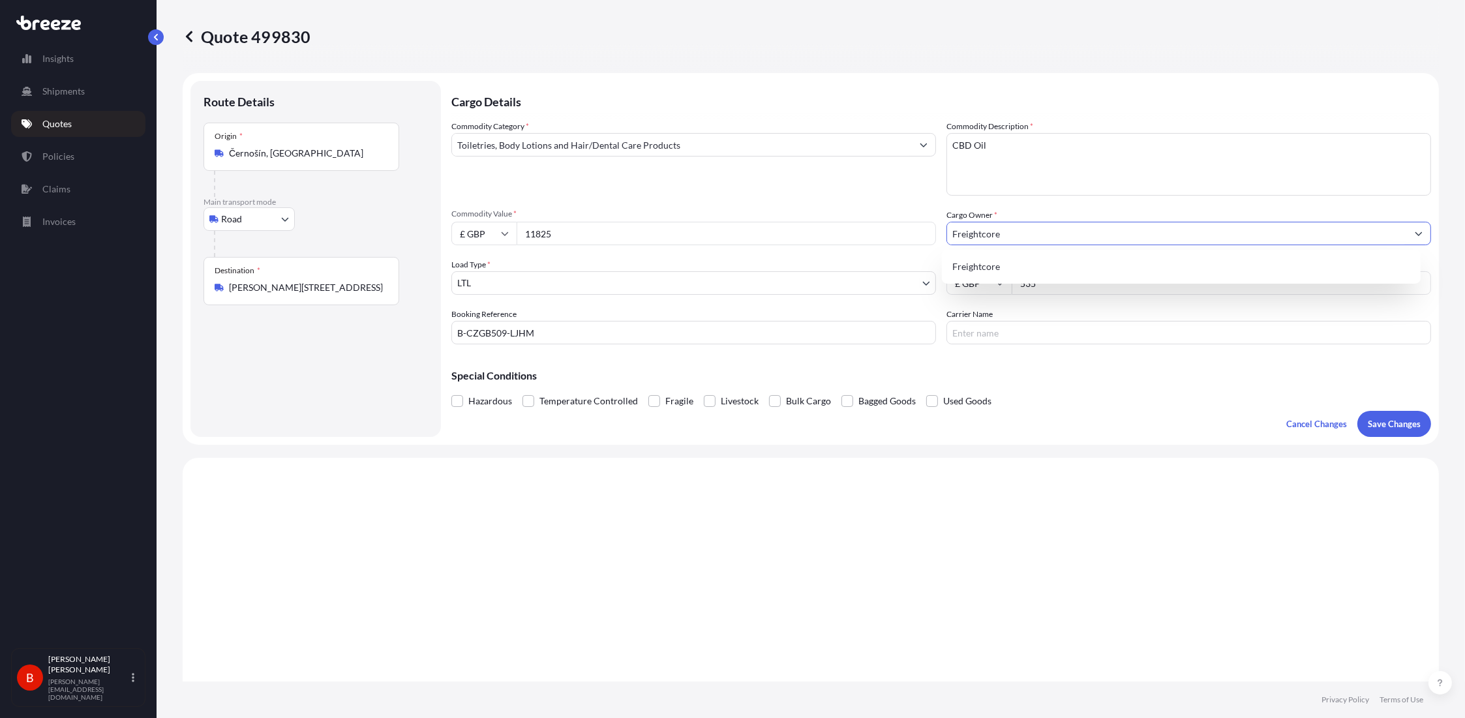
drag, startPoint x: 1016, startPoint y: 225, endPoint x: 852, endPoint y: 226, distance: 163.7
click at [852, 226] on div "Commodity Category * Toiletries, Body Lotions and Hair/Dental Care Products Com…" at bounding box center [941, 232] width 980 height 224
type input "S"
click at [1004, 273] on div "Add new "Astrasana"" at bounding box center [1181, 266] width 468 height 23
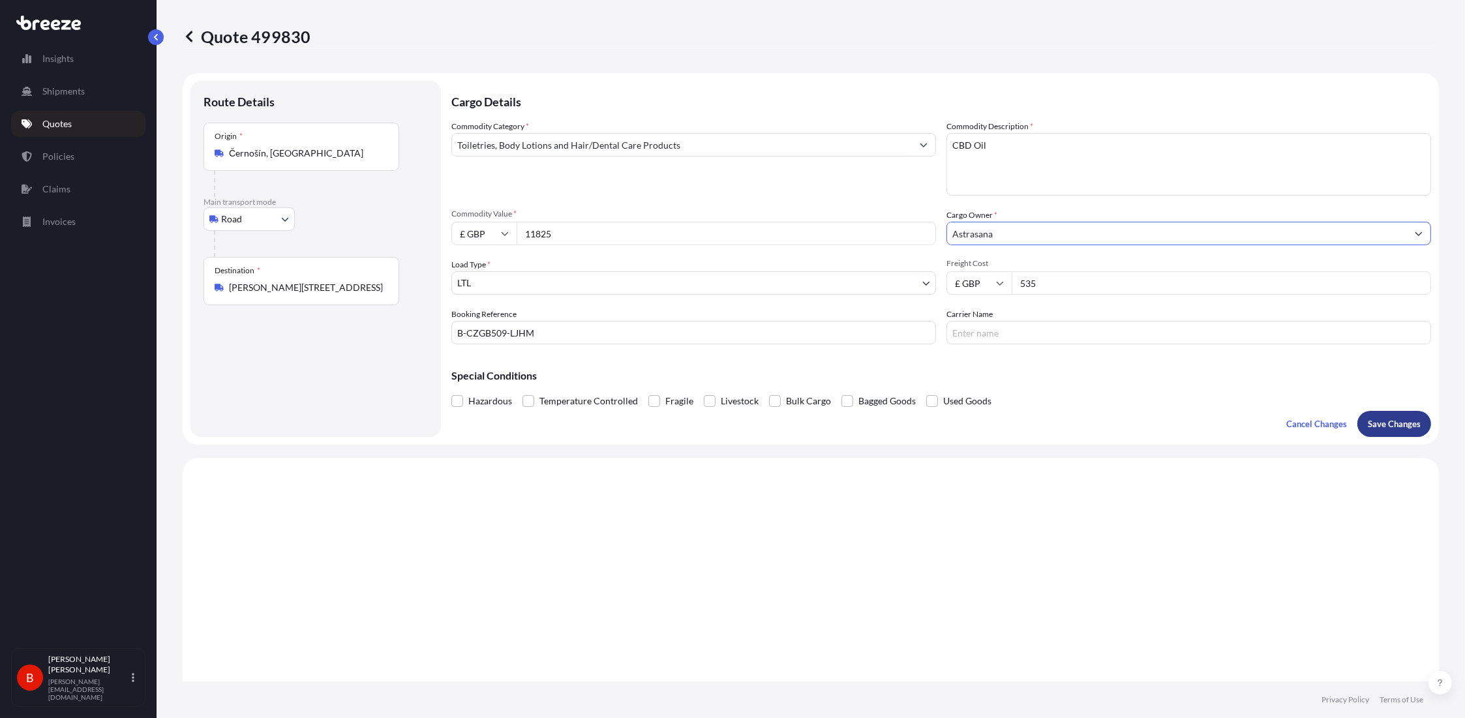
type input "Astrasana"
click at [1384, 427] on p "Save Changes" at bounding box center [1394, 424] width 53 height 13
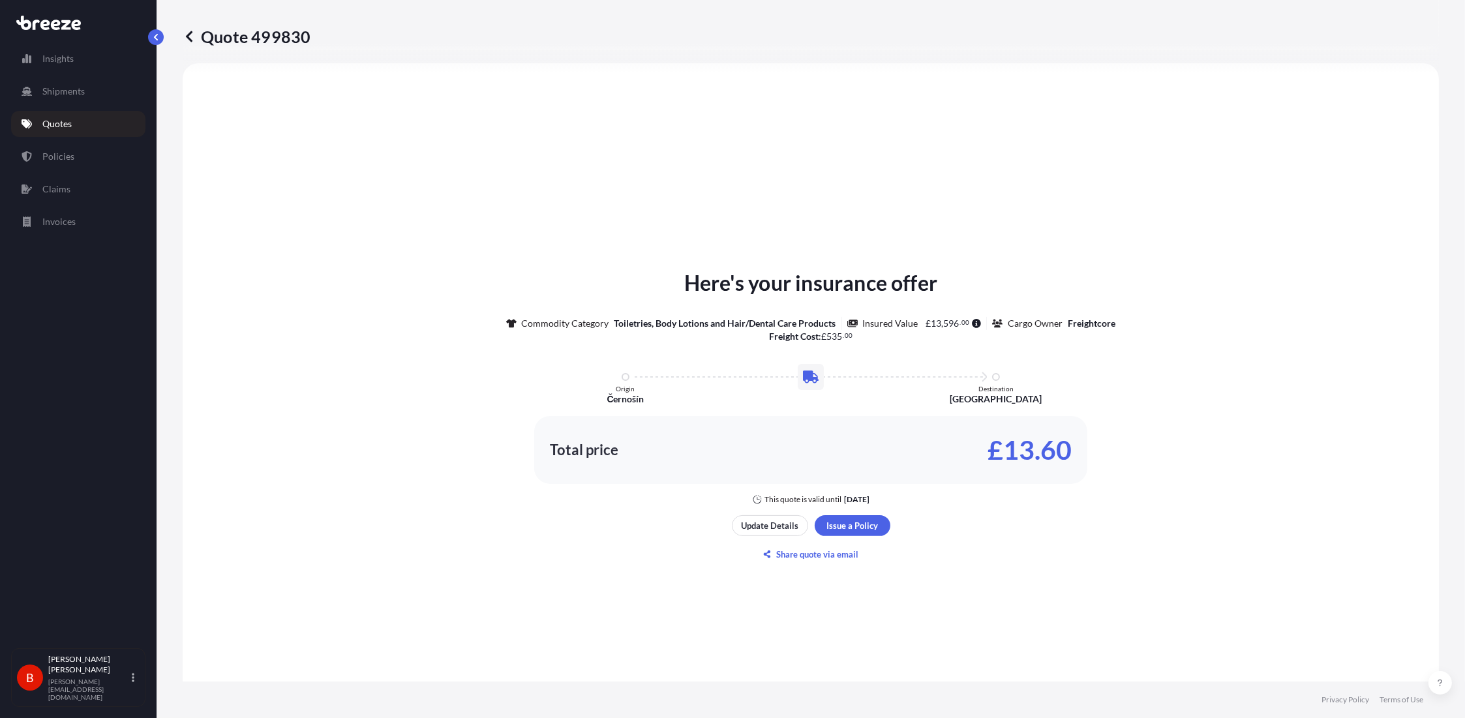
select select "Road"
select select "1"
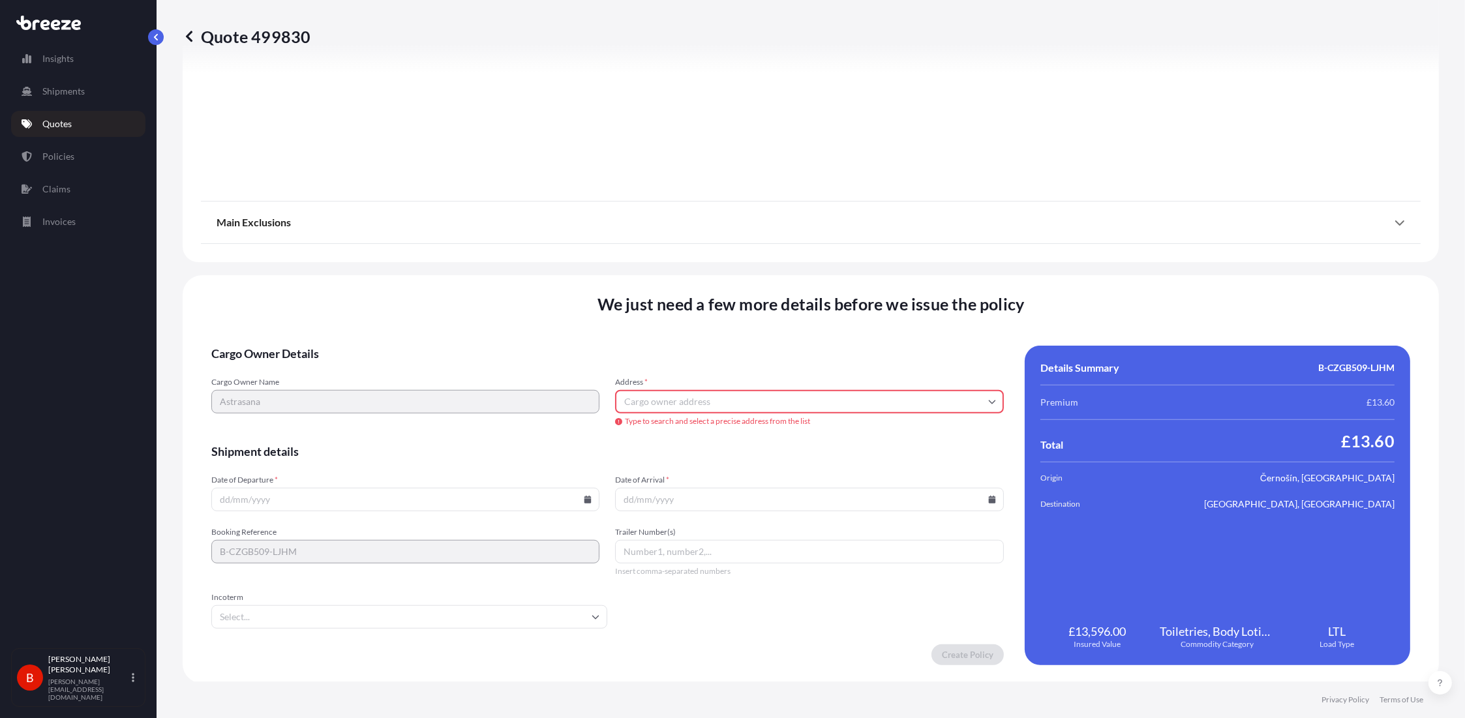
scroll to position [1380, 0]
click at [849, 393] on input "Address *" at bounding box center [809, 400] width 388 height 23
click at [680, 412] on div "Address * Type to search and select a precise address from the list" at bounding box center [809, 401] width 388 height 50
paste input "L24 1YL"
click at [782, 455] on li "[PERSON_NAME][STREET_ADDRESS]" at bounding box center [805, 448] width 374 height 25
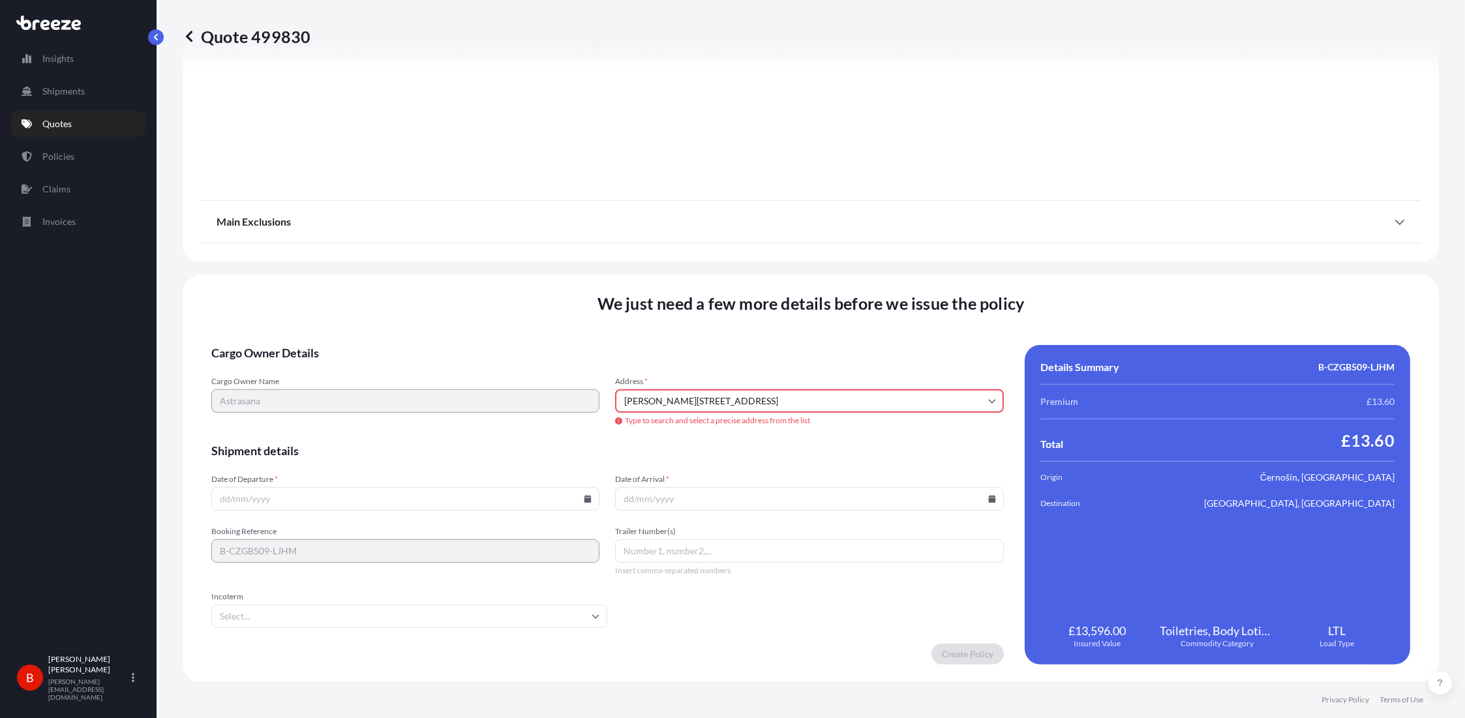
type input "[PERSON_NAME][STREET_ADDRESS]"
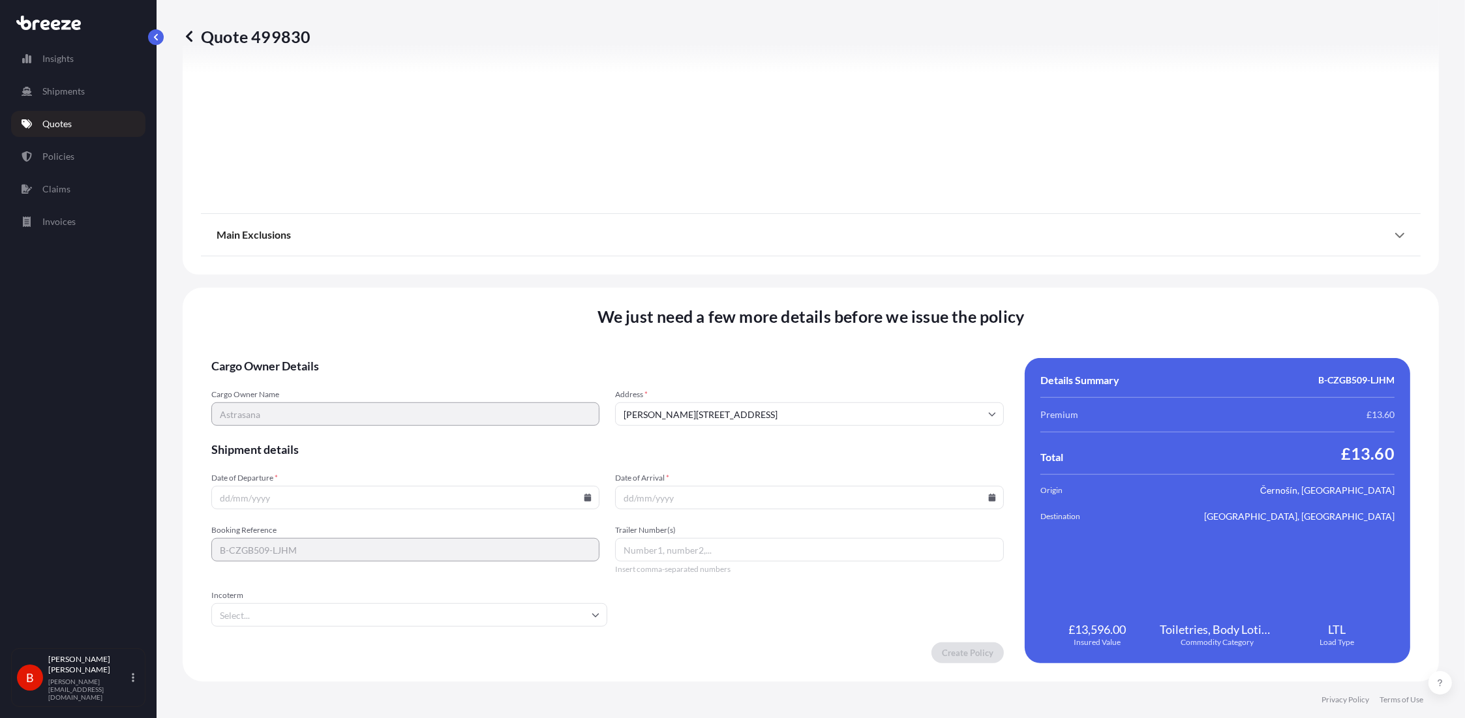
scroll to position [1351, 0]
click at [387, 507] on input "Date of Departure *" at bounding box center [405, 498] width 388 height 23
click at [245, 498] on input "Date of Departure *" at bounding box center [405, 498] width 388 height 23
type input "[DATE]"
click at [616, 495] on input "Date of Arrival *" at bounding box center [809, 498] width 388 height 23
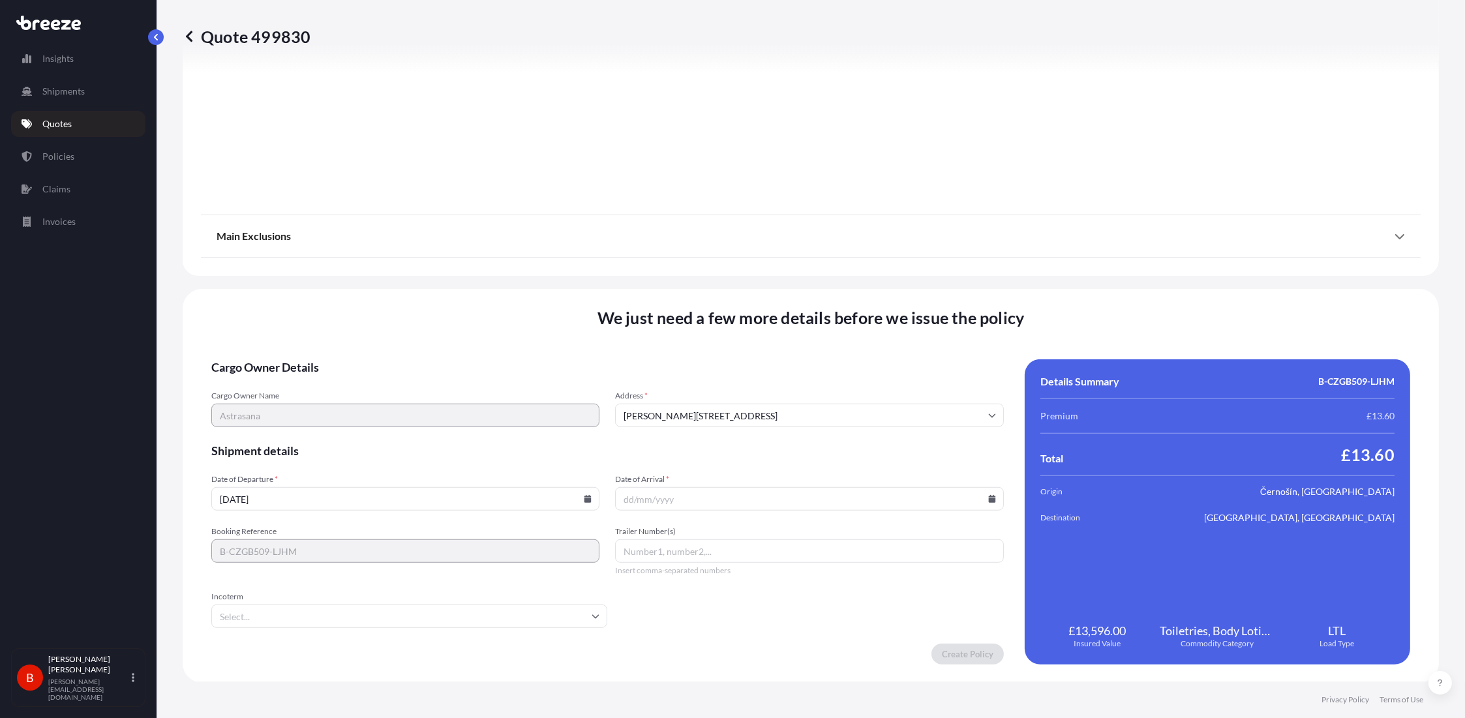
click at [627, 491] on input "Date of Arrival *" at bounding box center [809, 498] width 388 height 23
type input "[DATE]"
click at [700, 580] on form "Cargo Owner Details Cargo Owner Name Astrasana Address * [PERSON_NAME][STREET_A…" at bounding box center [607, 511] width 793 height 305
click at [476, 598] on span "Incoterm" at bounding box center [409, 597] width 396 height 10
click at [476, 605] on input "Incoterm" at bounding box center [409, 616] width 396 height 23
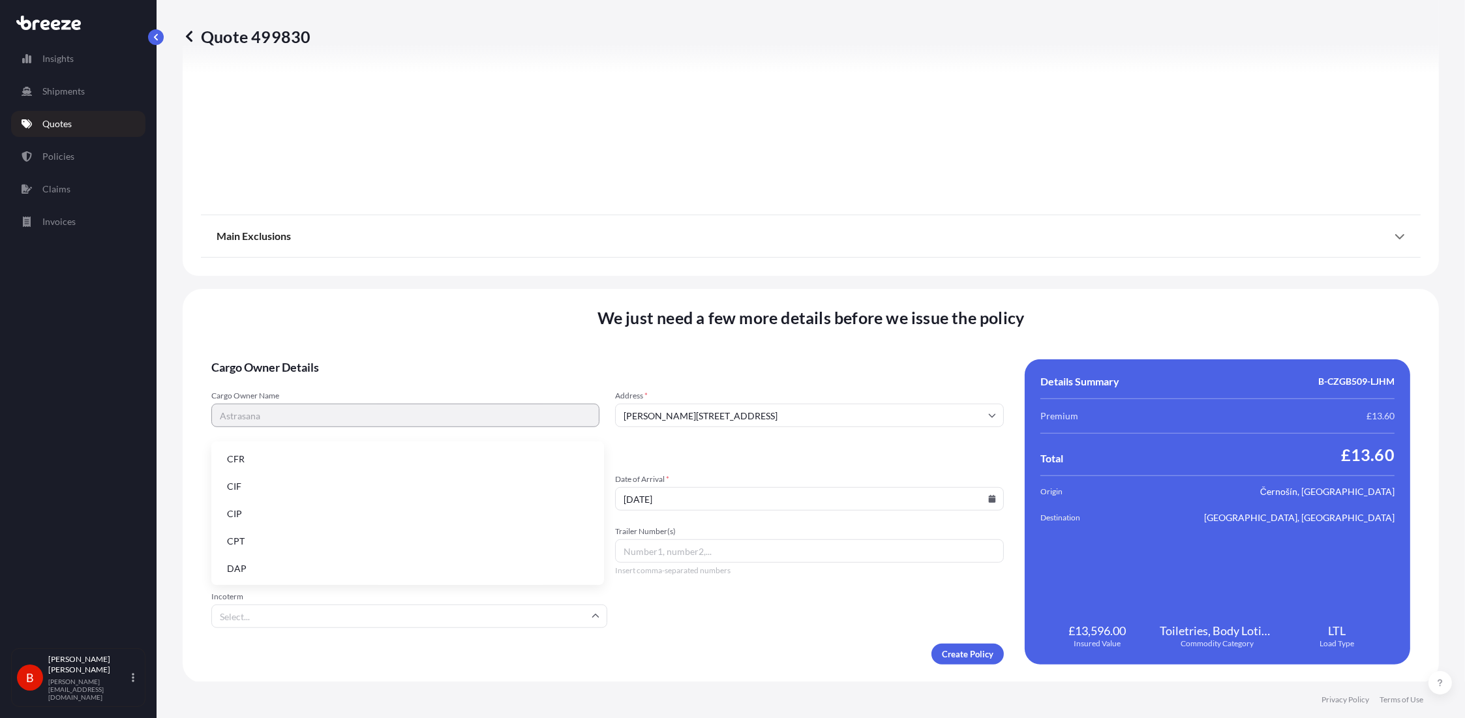
click at [483, 617] on input "Incoterm" at bounding box center [409, 616] width 396 height 23
click at [327, 560] on li "EXW" at bounding box center [408, 551] width 382 height 25
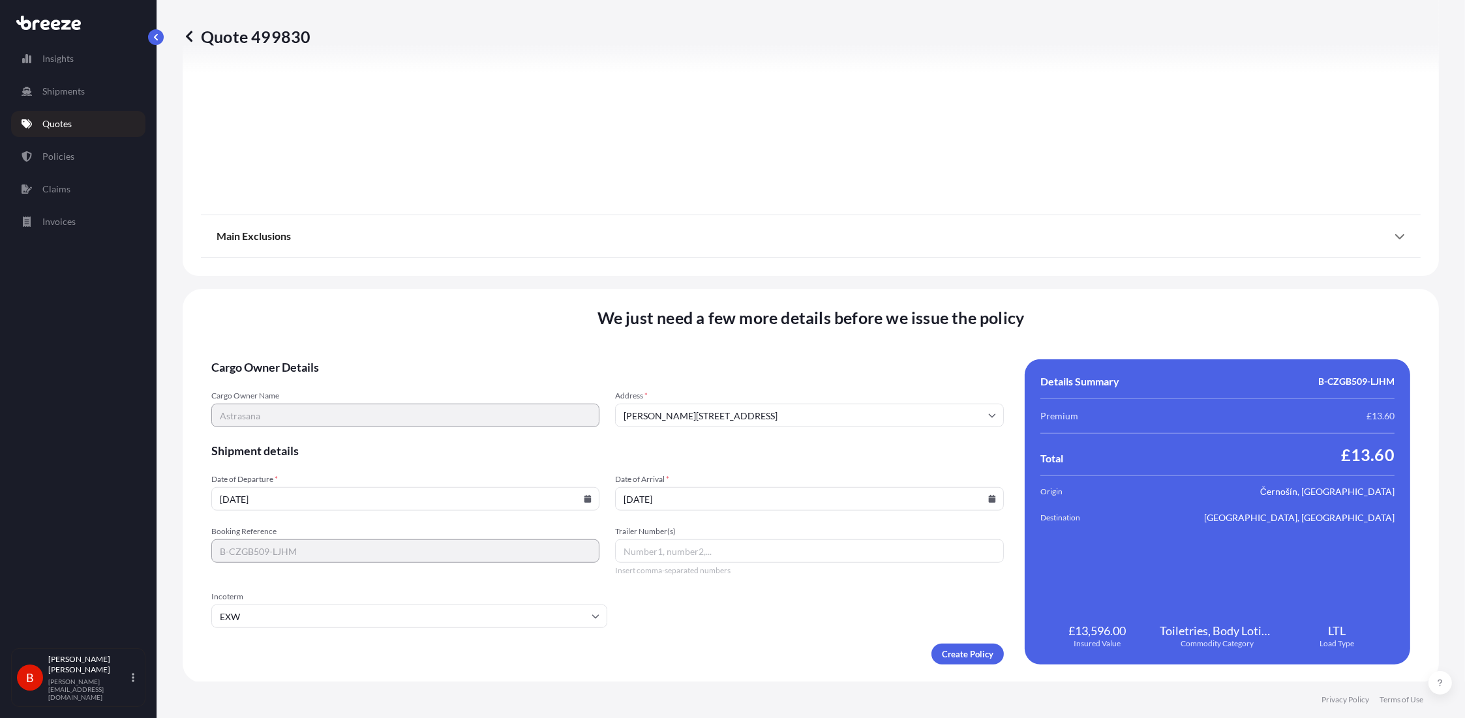
click at [712, 615] on form "Cargo Owner Details Cargo Owner Name Astrasana Address * [PERSON_NAME][STREET_A…" at bounding box center [607, 511] width 793 height 305
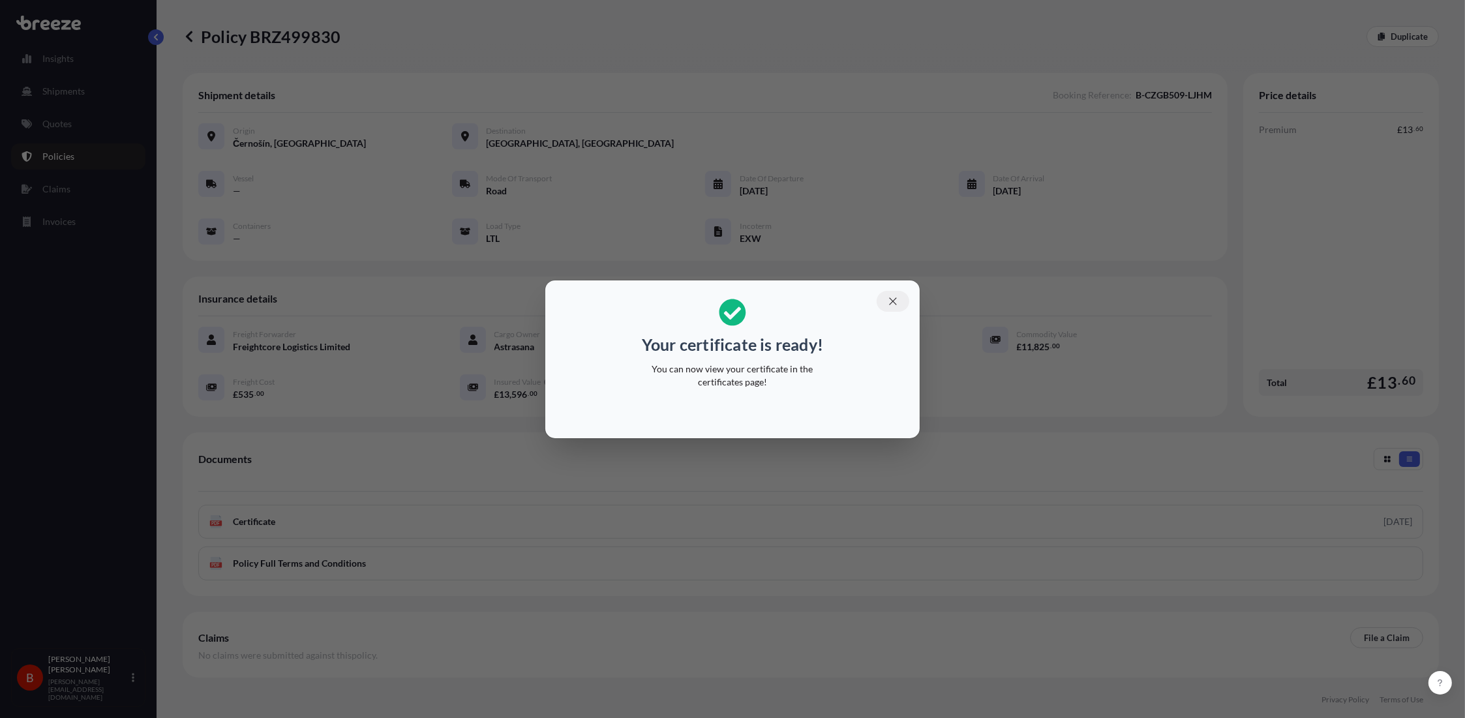
click at [887, 299] on button "button" at bounding box center [893, 301] width 33 height 21
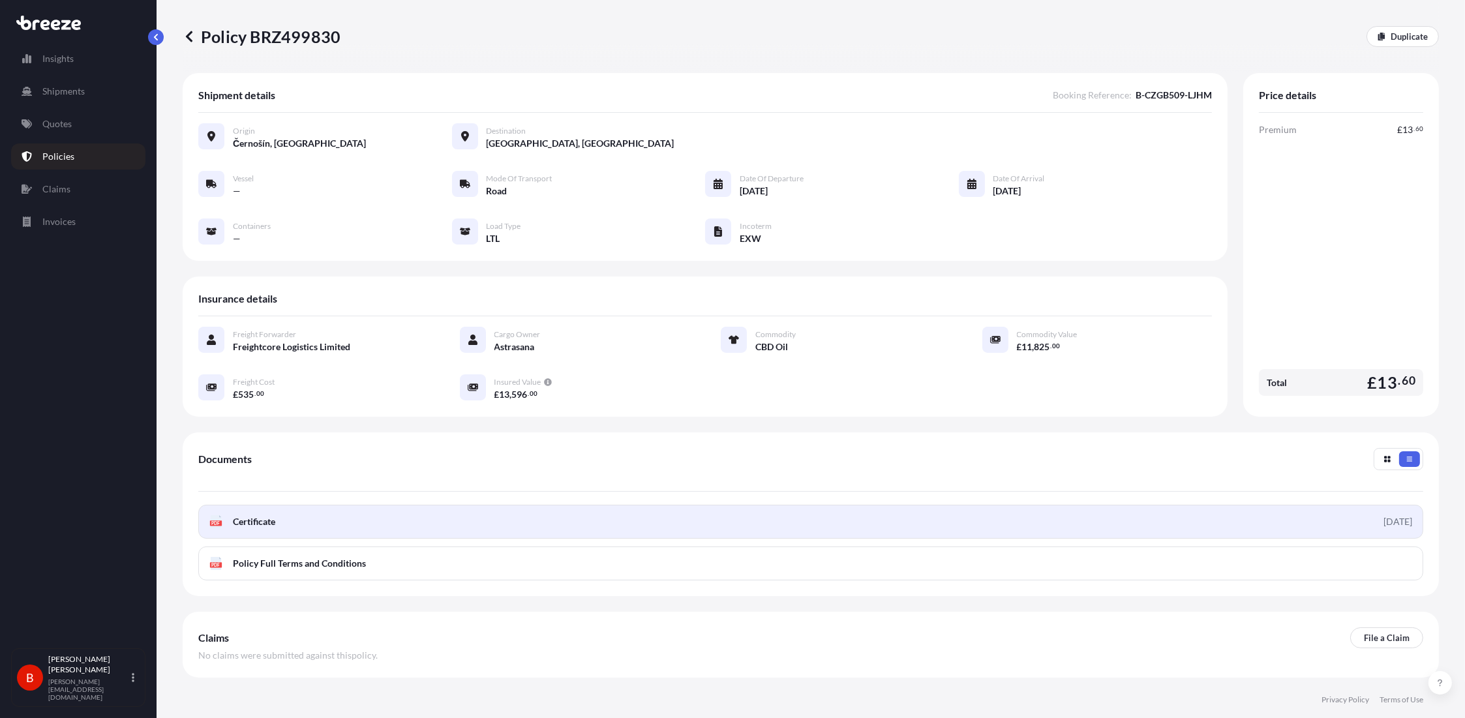
click at [287, 517] on link "PDF Certificate [DATE]" at bounding box center [810, 522] width 1225 height 34
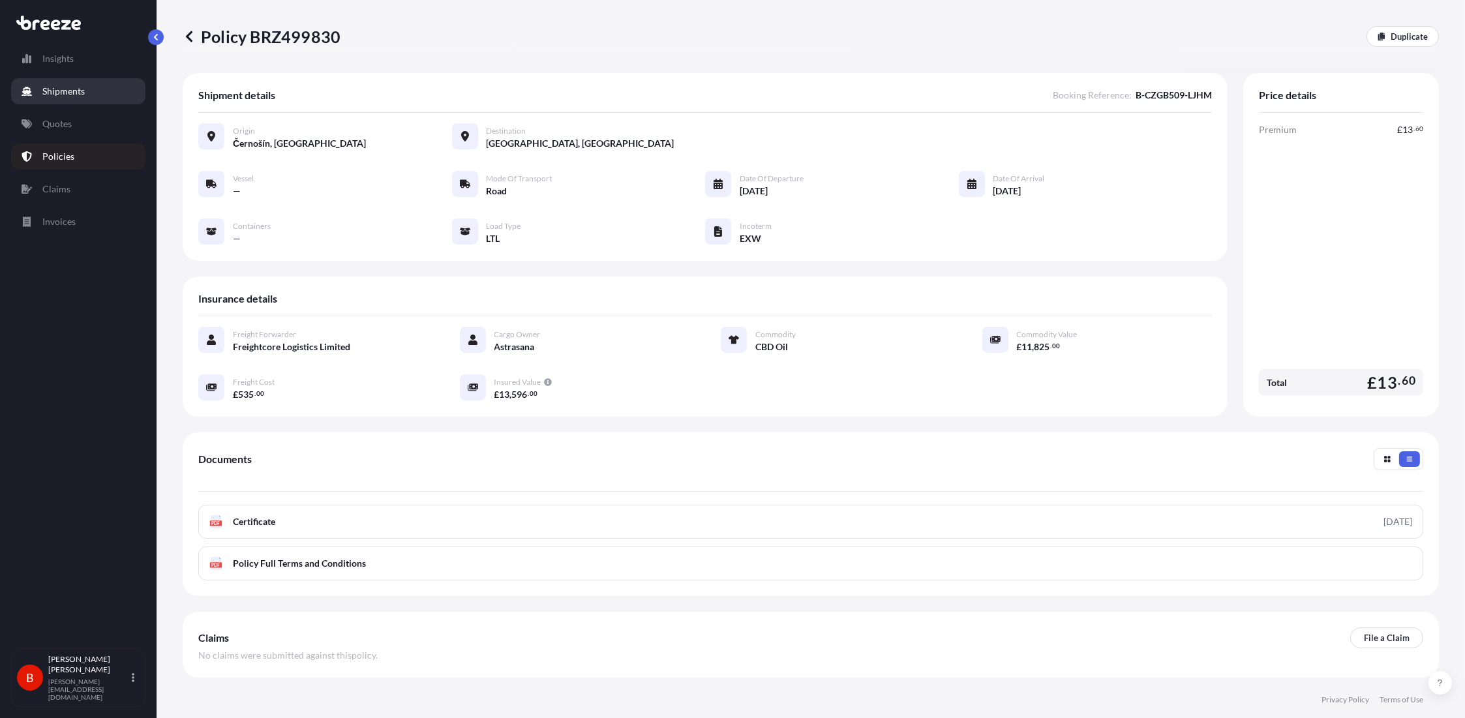
click at [72, 85] on p "Shipments" at bounding box center [63, 91] width 42 height 13
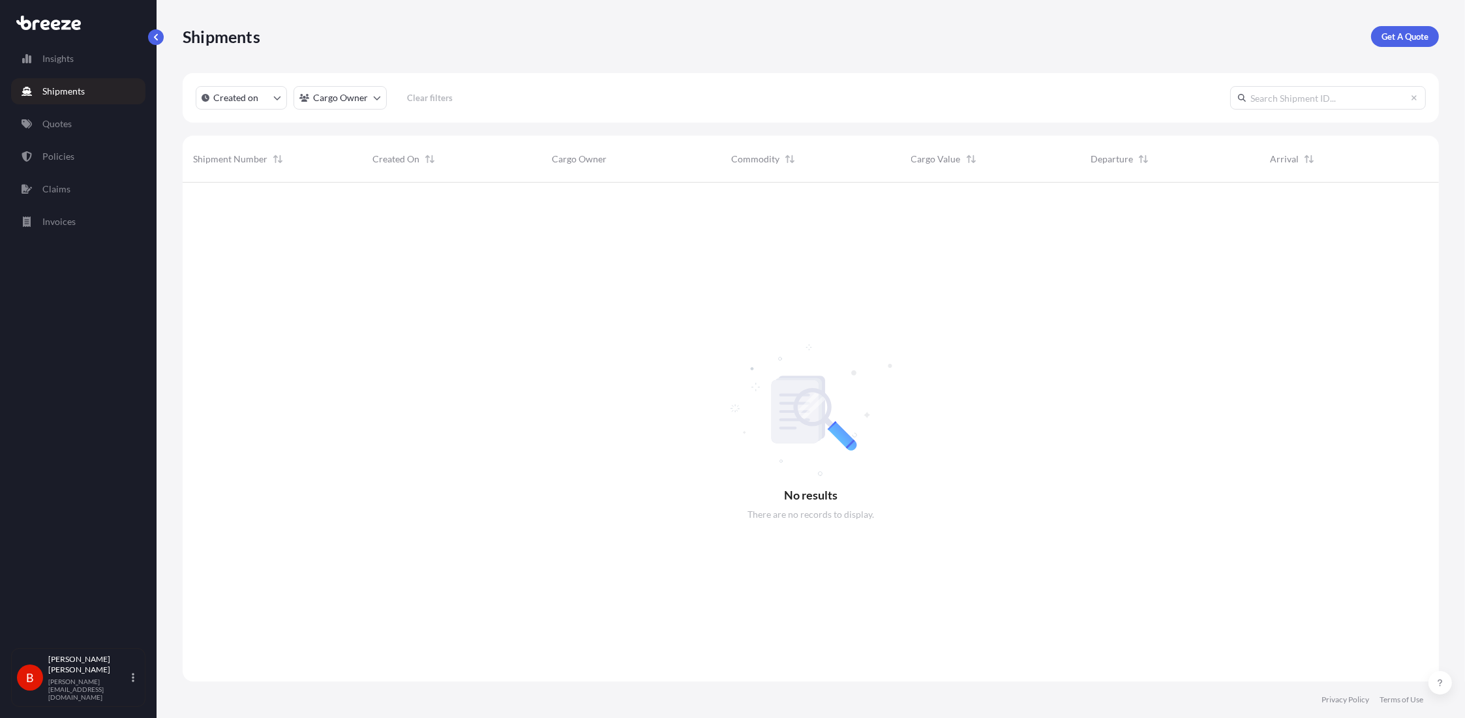
scroll to position [536, 1247]
click at [1399, 27] on link "Get A Quote" at bounding box center [1405, 36] width 68 height 21
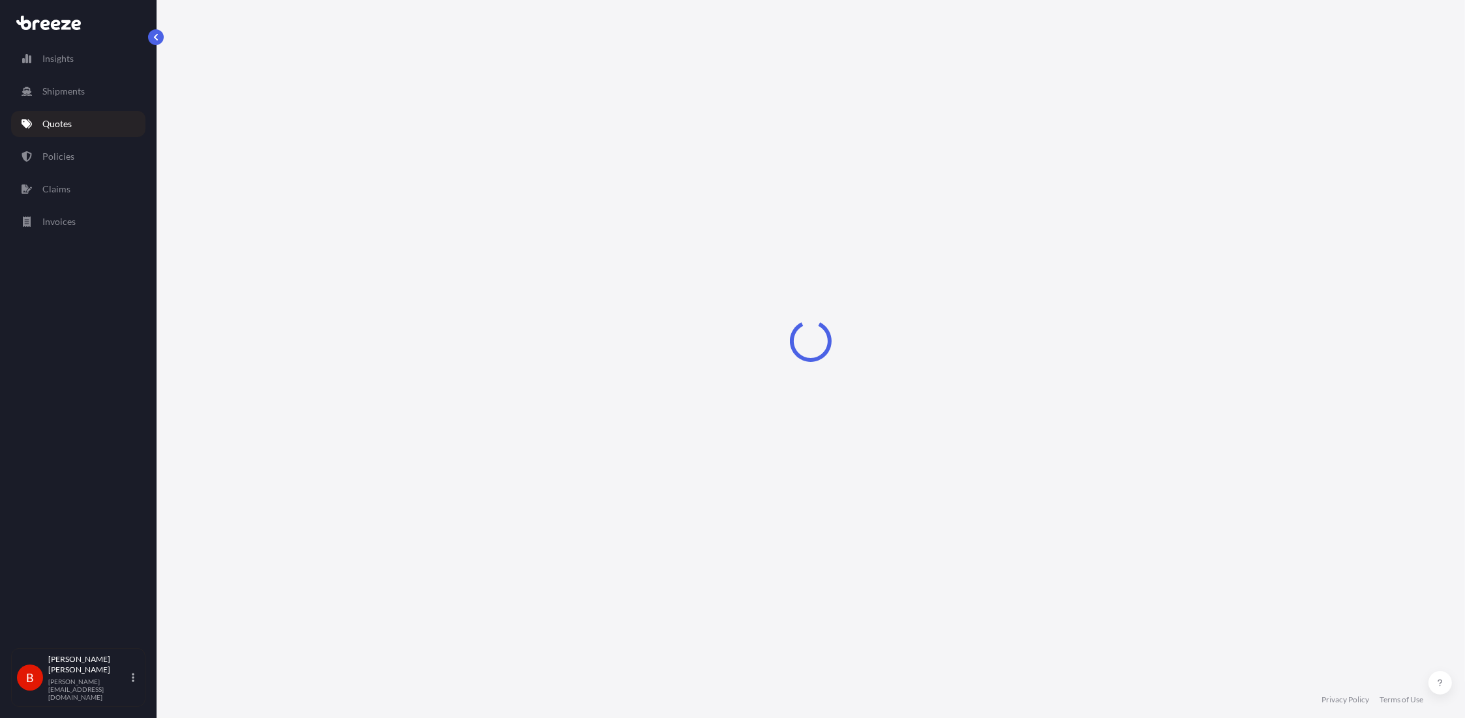
select select "Sea"
select select "1"
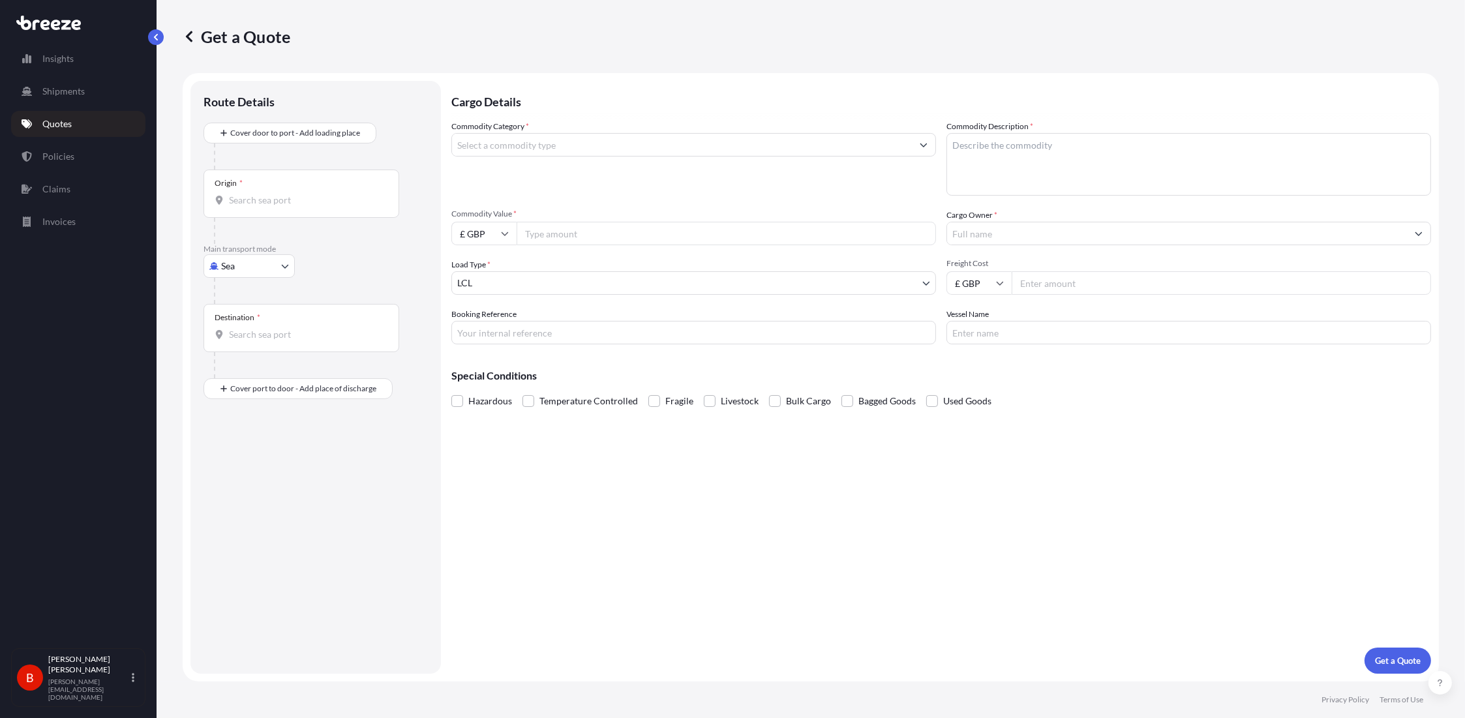
click at [232, 261] on body "Insights Shipments Quotes Policies Claims Invoices B [PERSON_NAME] [PERSON_NAME…" at bounding box center [732, 359] width 1465 height 718
click at [247, 341] on span "Road" at bounding box center [238, 346] width 21 height 13
select select "Road"
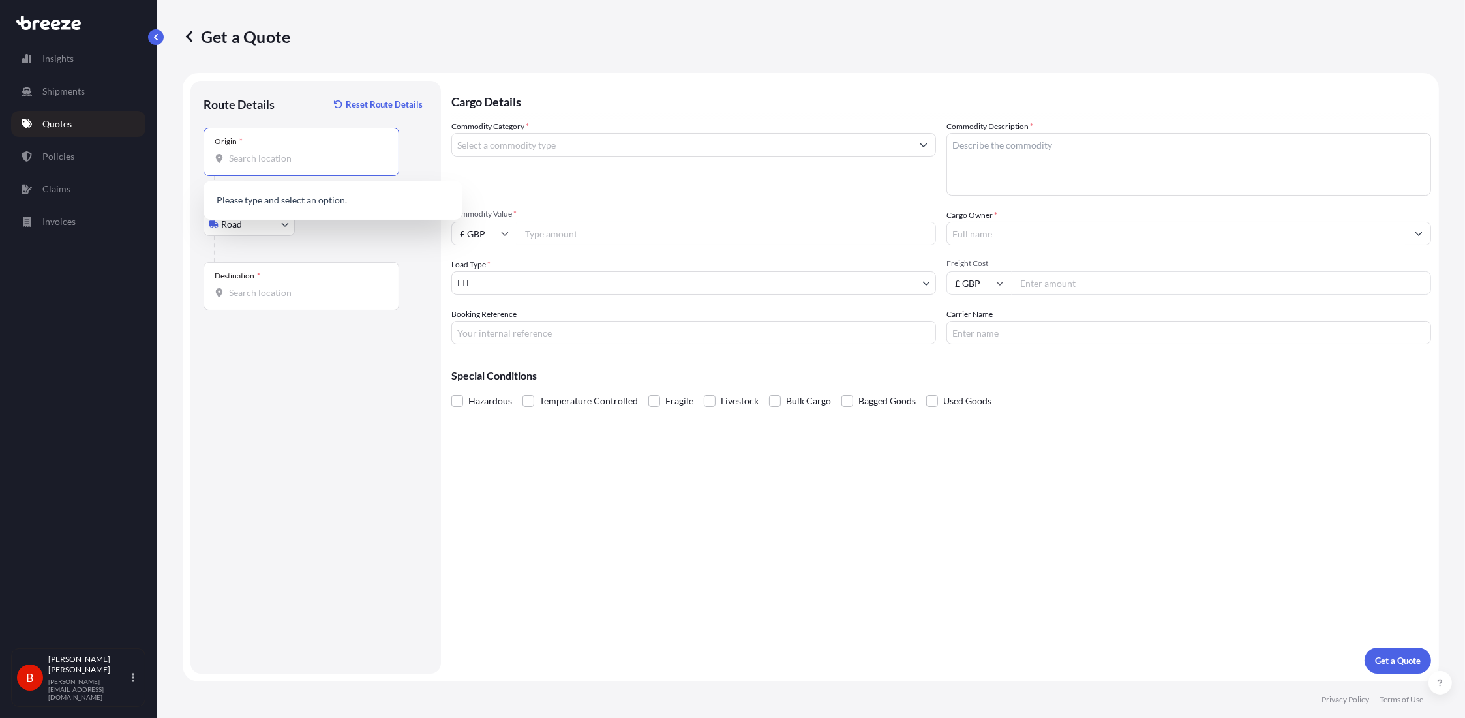
click at [293, 156] on input "Origin *" at bounding box center [306, 158] width 154 height 13
click at [325, 200] on div "Černošín, [GEOGRAPHIC_DATA]" at bounding box center [333, 201] width 249 height 31
type input "Černošín, [GEOGRAPHIC_DATA]"
click at [285, 277] on div "Destination *" at bounding box center [302, 286] width 196 height 48
click at [285, 286] on input "Destination *" at bounding box center [306, 292] width 154 height 13
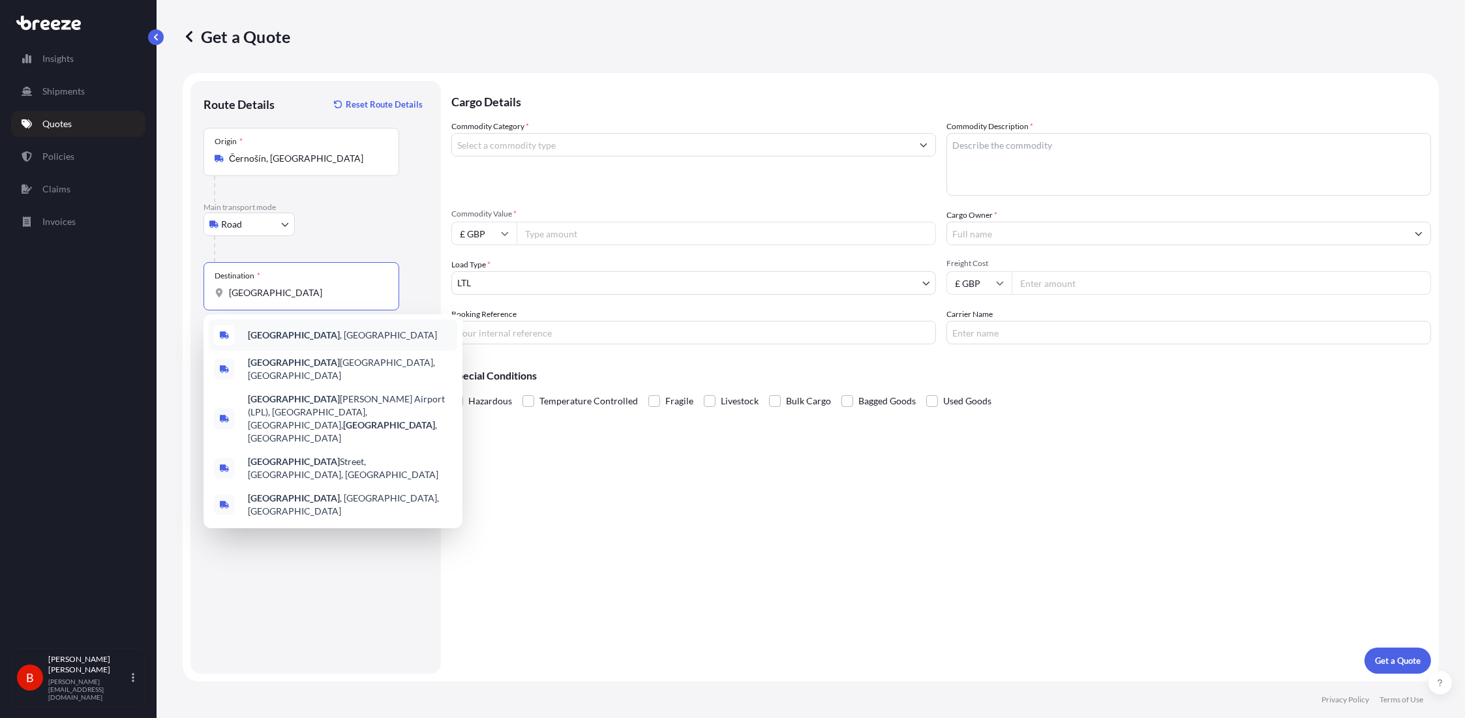
click at [320, 339] on div "[GEOGRAPHIC_DATA] , [GEOGRAPHIC_DATA]" at bounding box center [333, 335] width 249 height 31
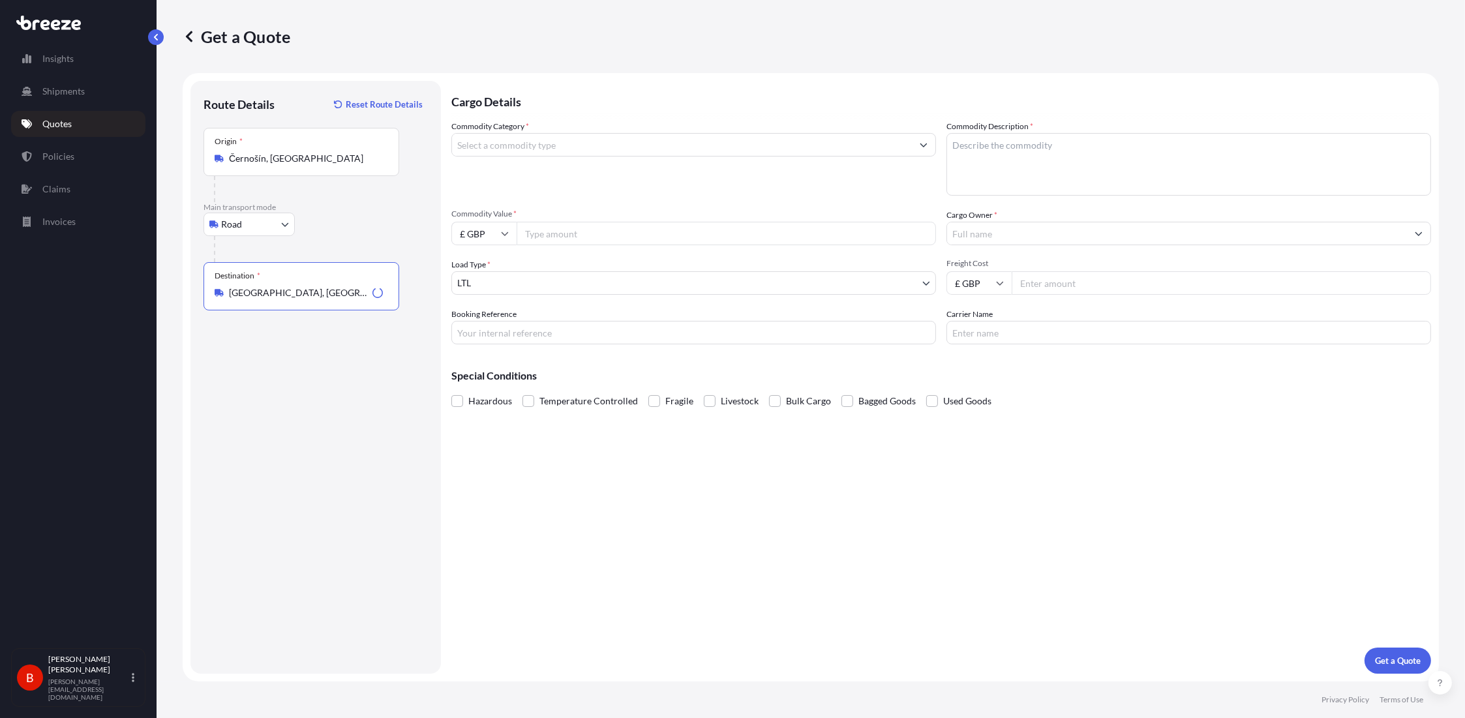
type input "[GEOGRAPHIC_DATA], [GEOGRAPHIC_DATA]"
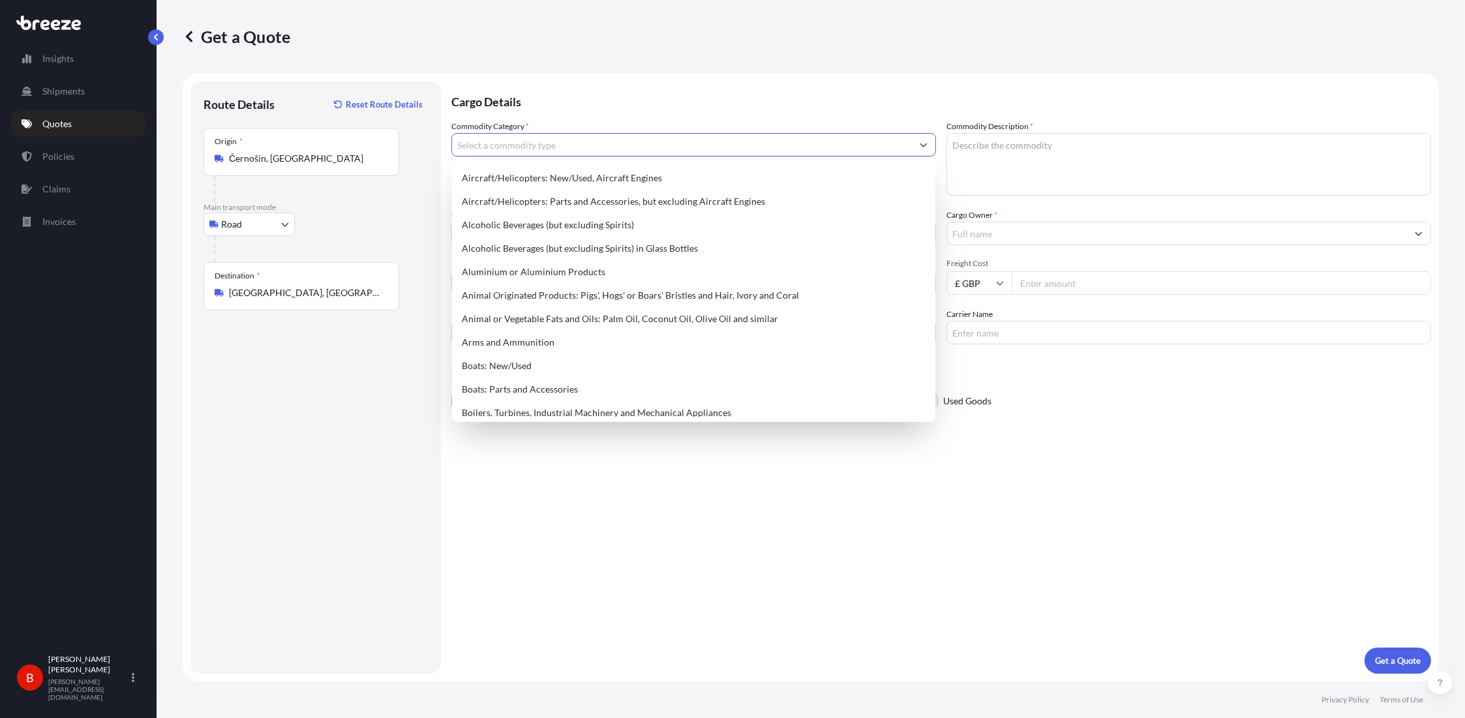
click at [541, 136] on input "Commodity Category *" at bounding box center [682, 144] width 460 height 23
click at [552, 144] on input "Commodity Category *" at bounding box center [682, 144] width 460 height 23
click at [1093, 142] on textarea "Commodity Description *" at bounding box center [1189, 164] width 485 height 63
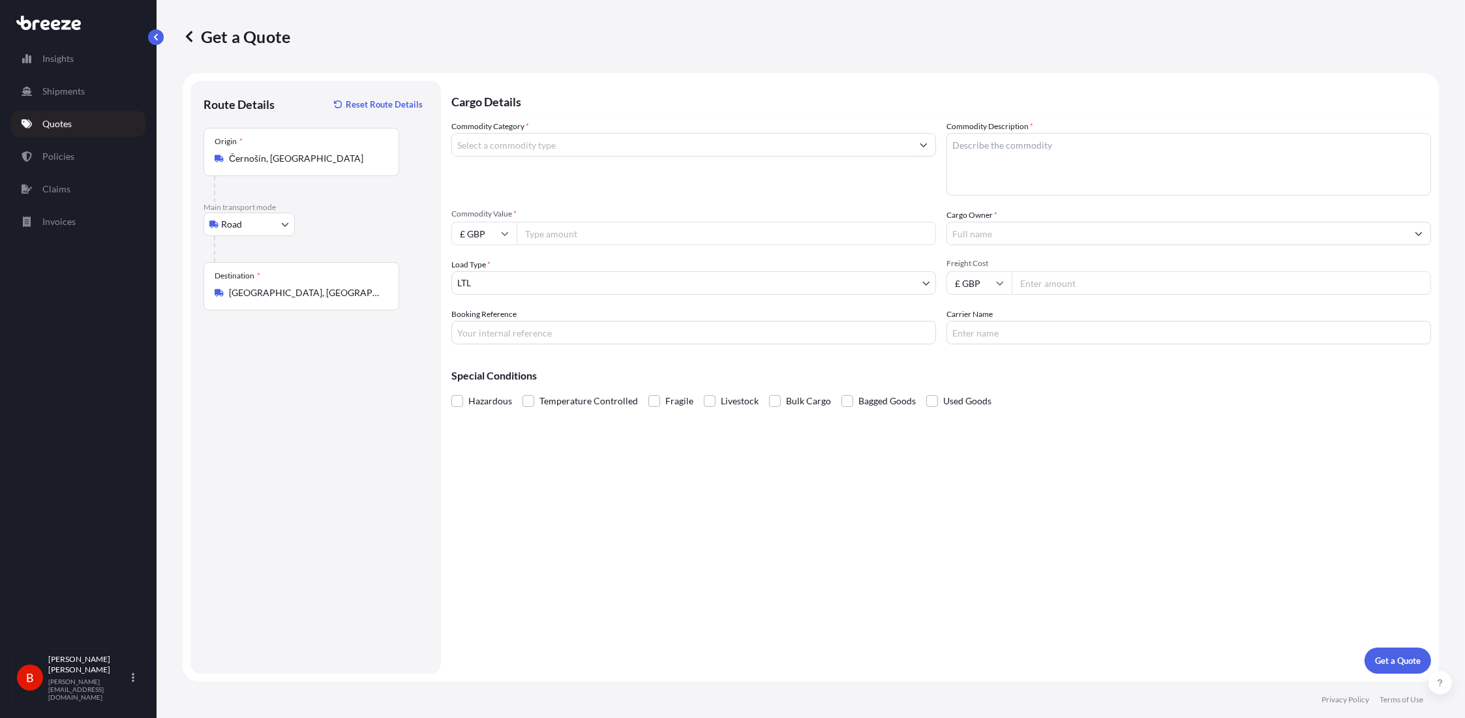
click at [647, 295] on div "Commodity Category * Commodity Description * Commodity Value * £ GBP Cargo Owne…" at bounding box center [941, 232] width 980 height 224
click at [648, 292] on body "140 options available. Insights Shipments Quotes Policies Claims Invoices B [PE…" at bounding box center [732, 359] width 1465 height 718
